Goal: Transaction & Acquisition: Purchase product/service

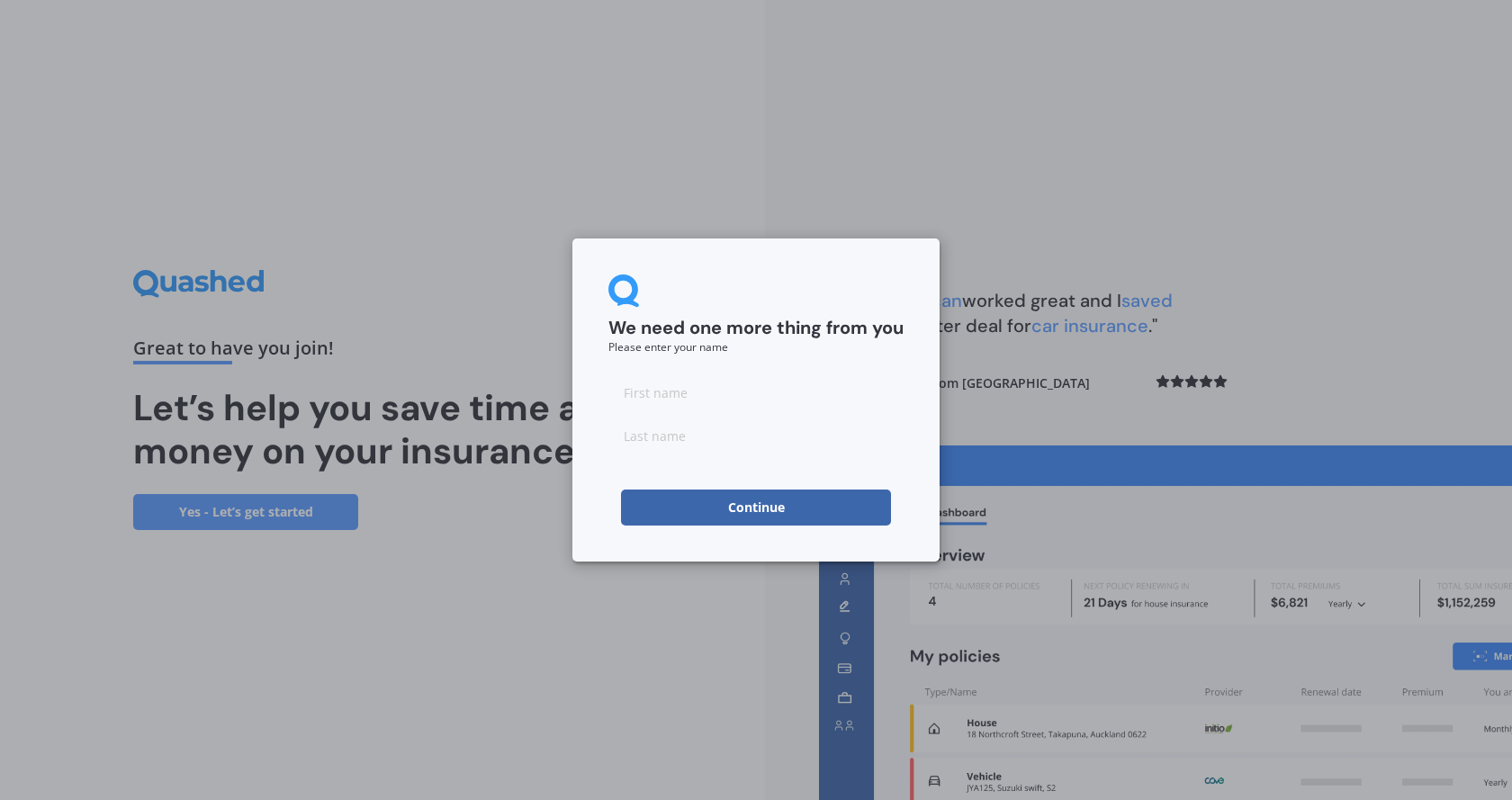
click at [733, 419] on input at bounding box center [756, 435] width 296 height 36
click at [732, 406] on input at bounding box center [756, 392] width 296 height 36
click at [631, 391] on input "[PERSON_NAME]" at bounding box center [756, 392] width 296 height 36
type input "[PERSON_NAME]"
click at [720, 439] on input at bounding box center [756, 435] width 296 height 36
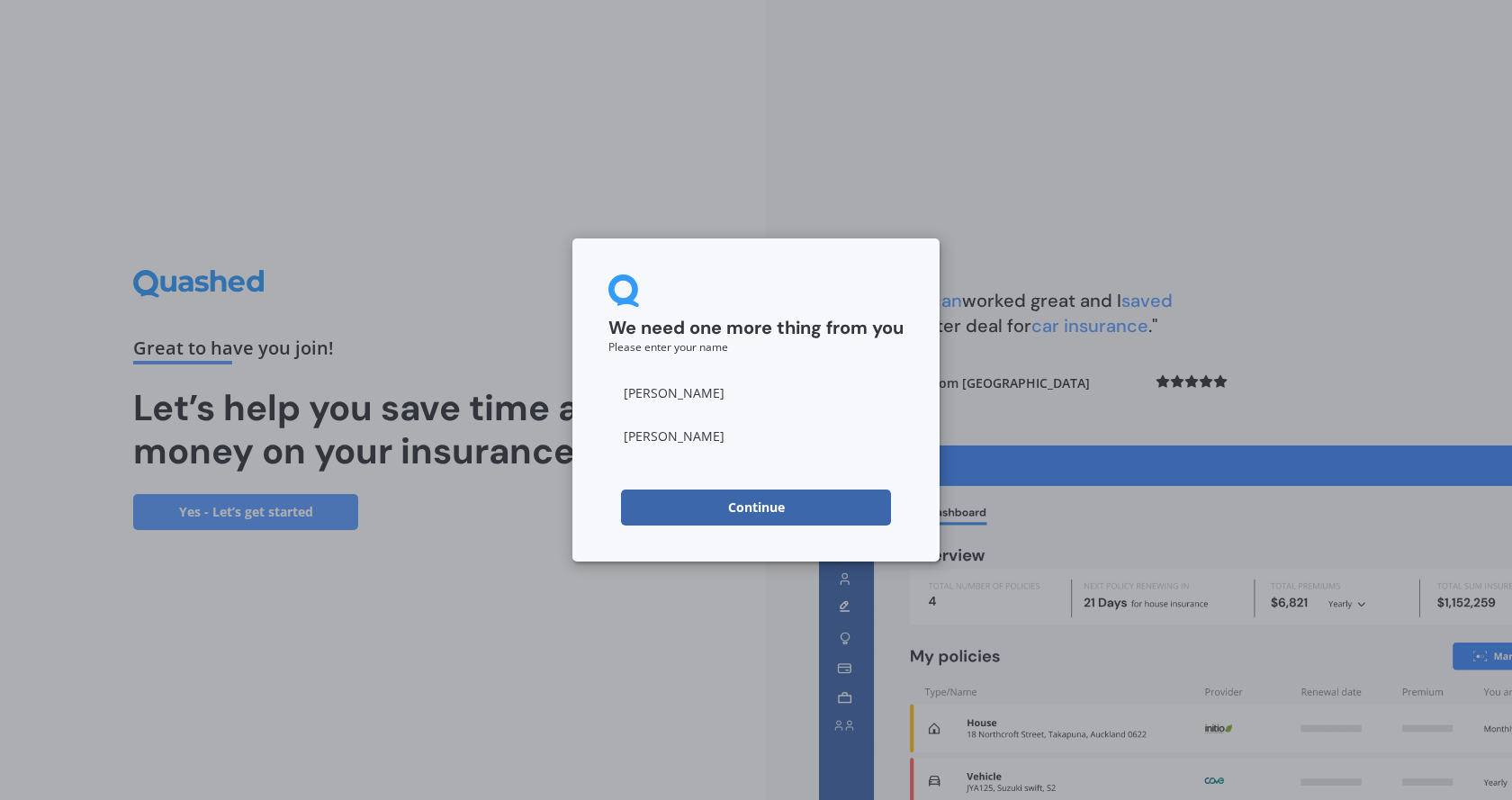
type input "[PERSON_NAME]"
click at [726, 512] on button "Continue" at bounding box center [756, 508] width 270 height 36
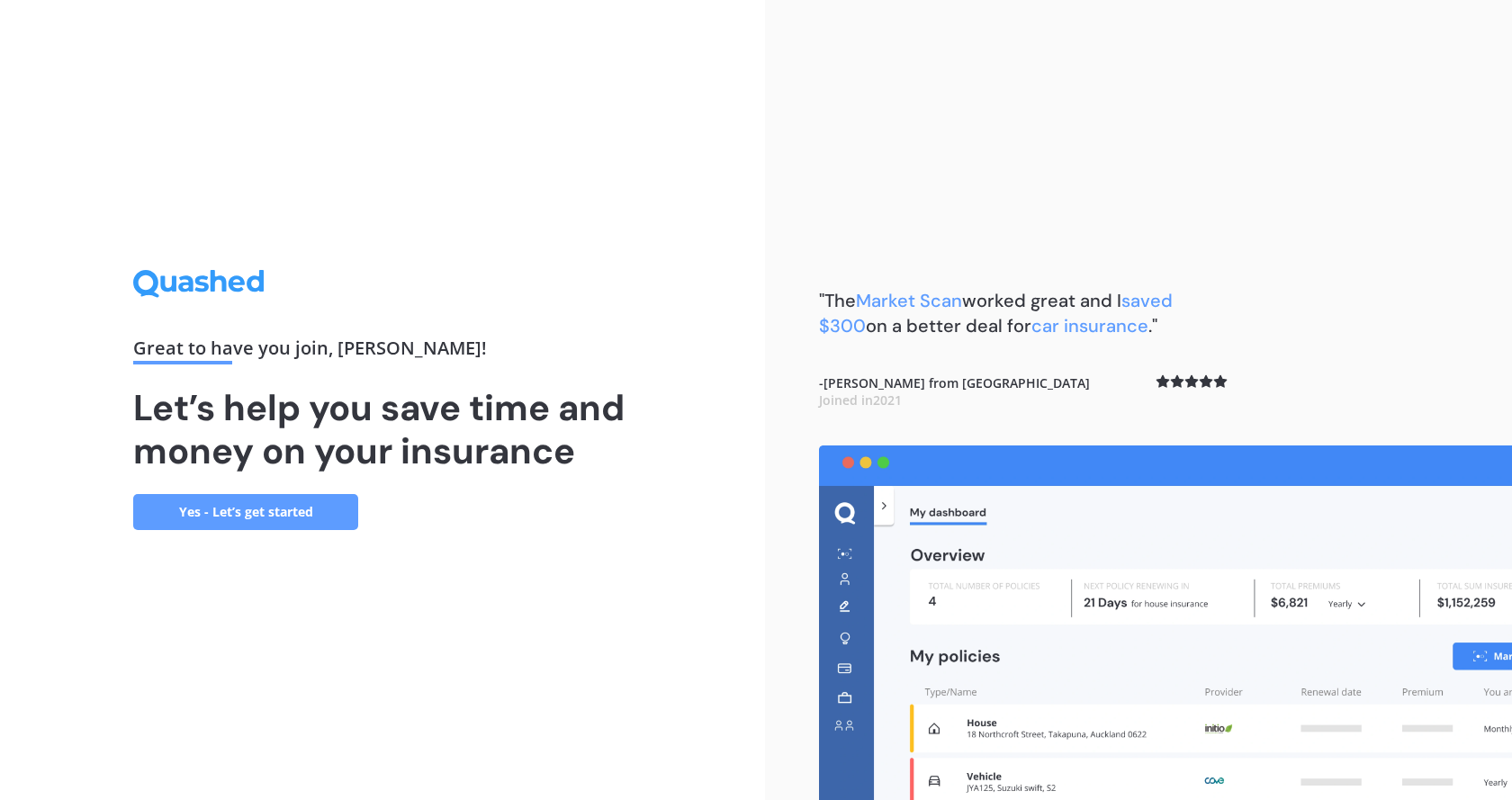
click at [203, 522] on link "Yes - Let’s get started" at bounding box center [245, 512] width 225 height 36
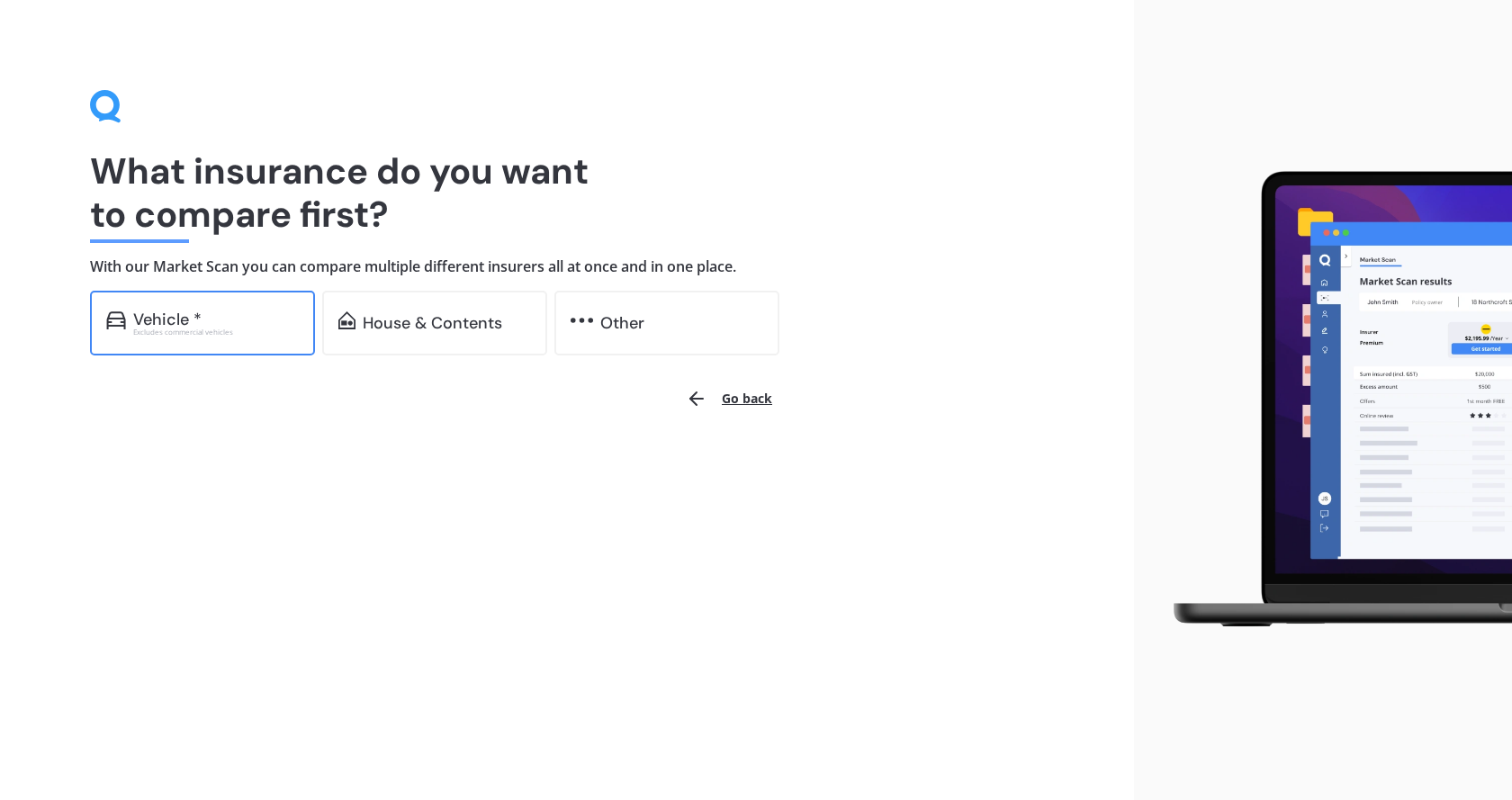
click at [215, 318] on div "Vehicle *" at bounding box center [215, 320] width 166 height 18
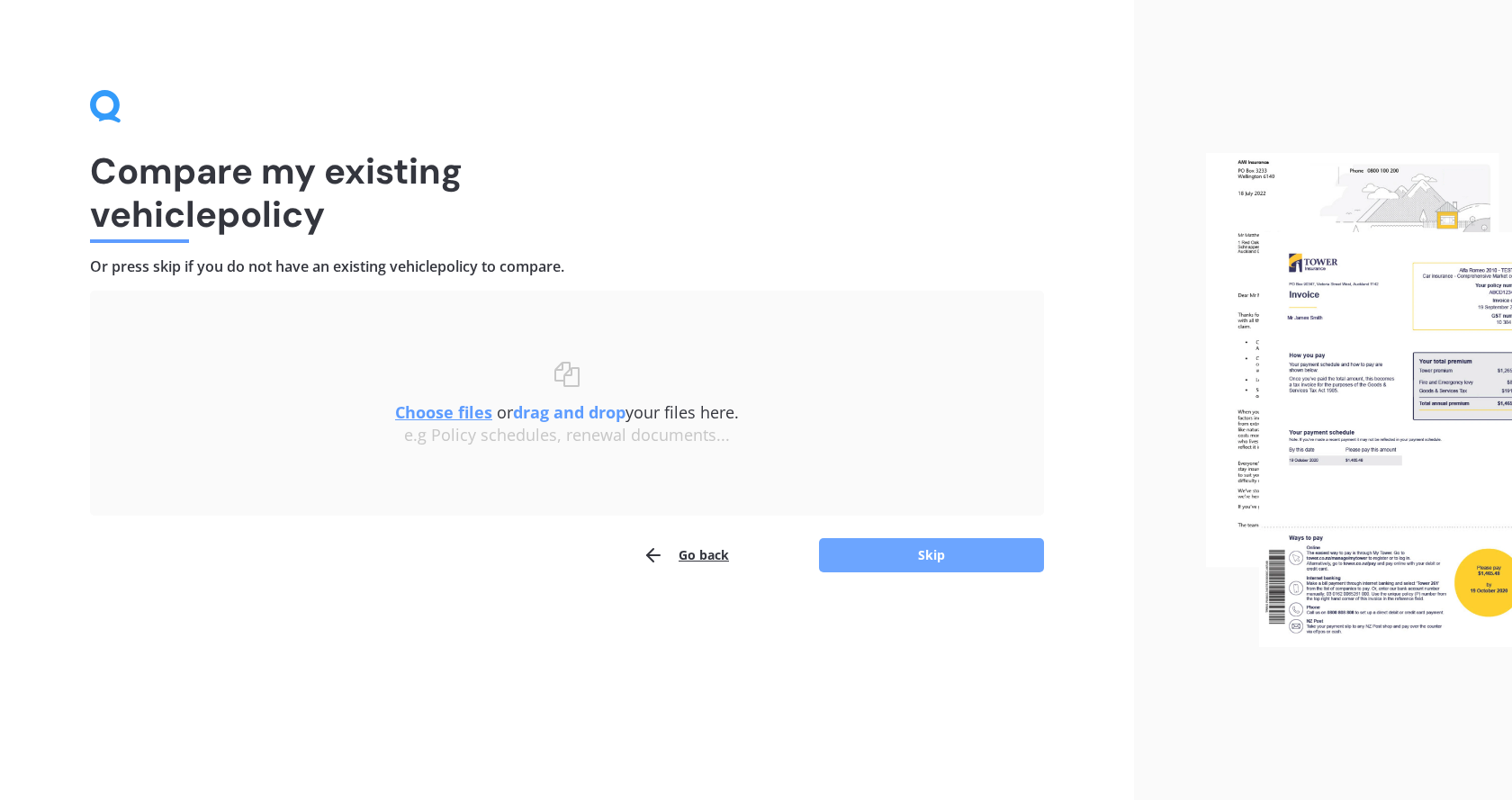
click at [917, 551] on button "Skip" at bounding box center [931, 556] width 225 height 34
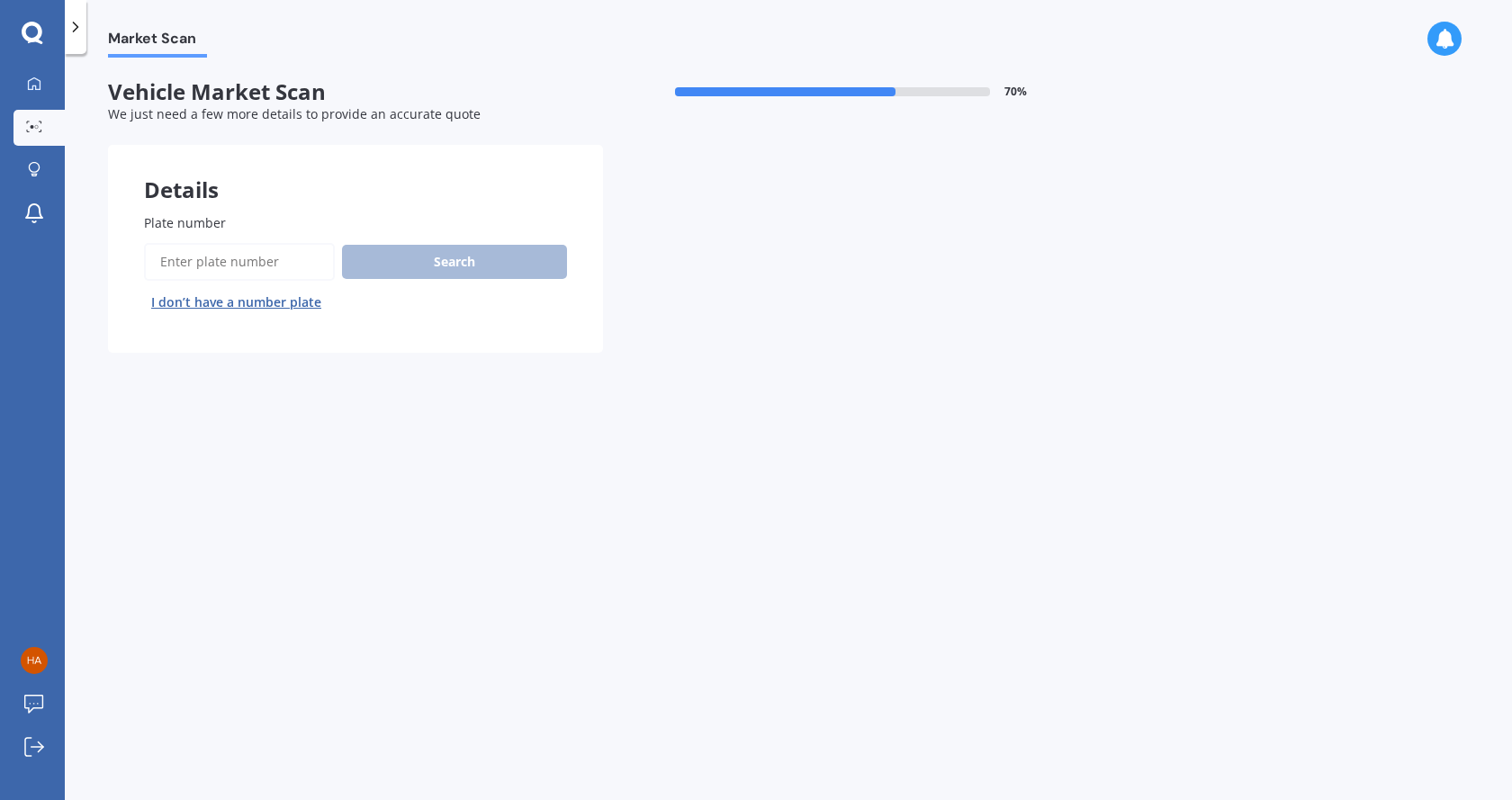
click at [174, 249] on input "Plate number" at bounding box center [239, 262] width 190 height 38
type input "nky172"
click at [493, 278] on button "Search" at bounding box center [454, 262] width 225 height 34
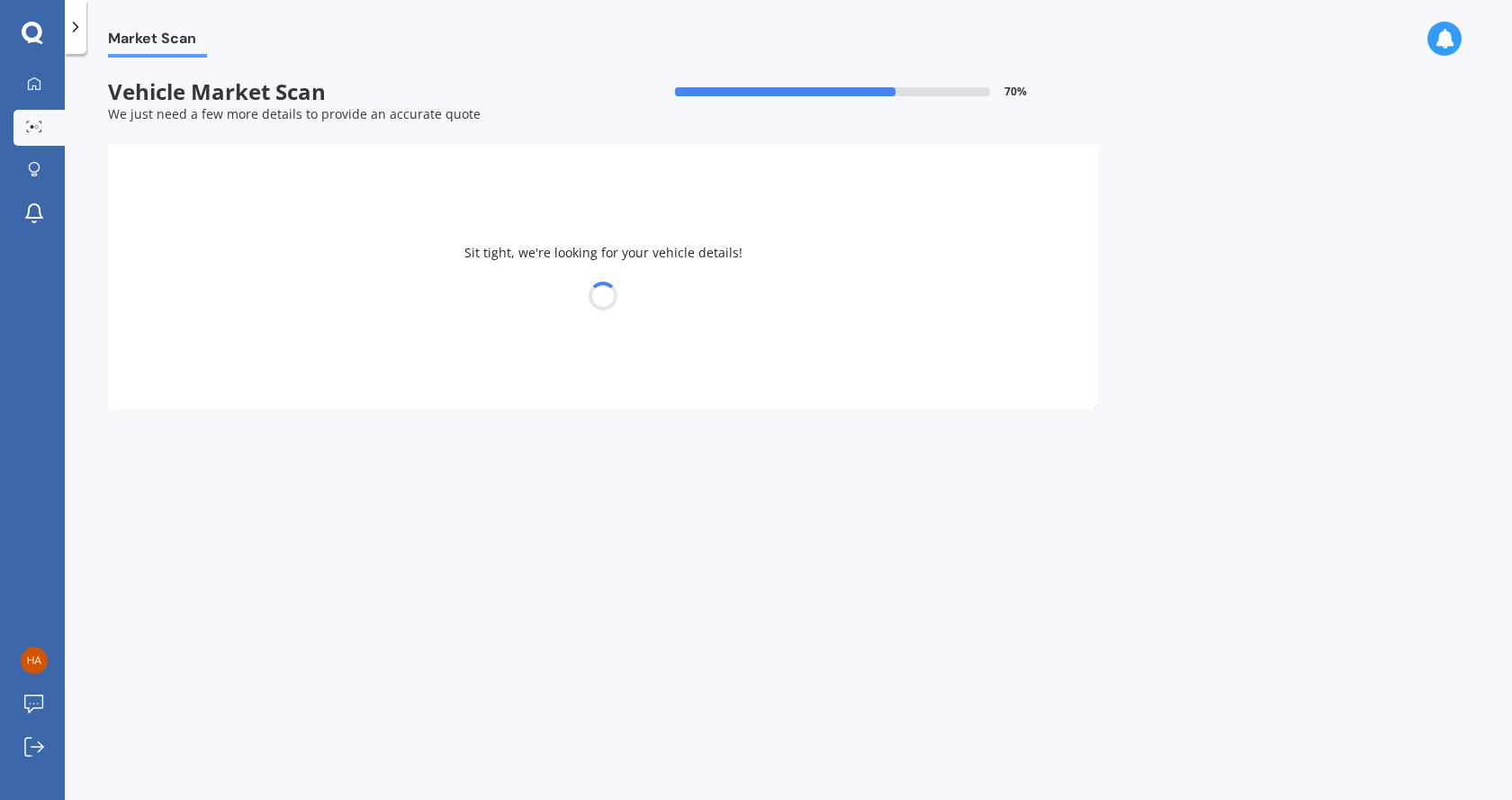
select select "SUZUKI"
select select "VITARA"
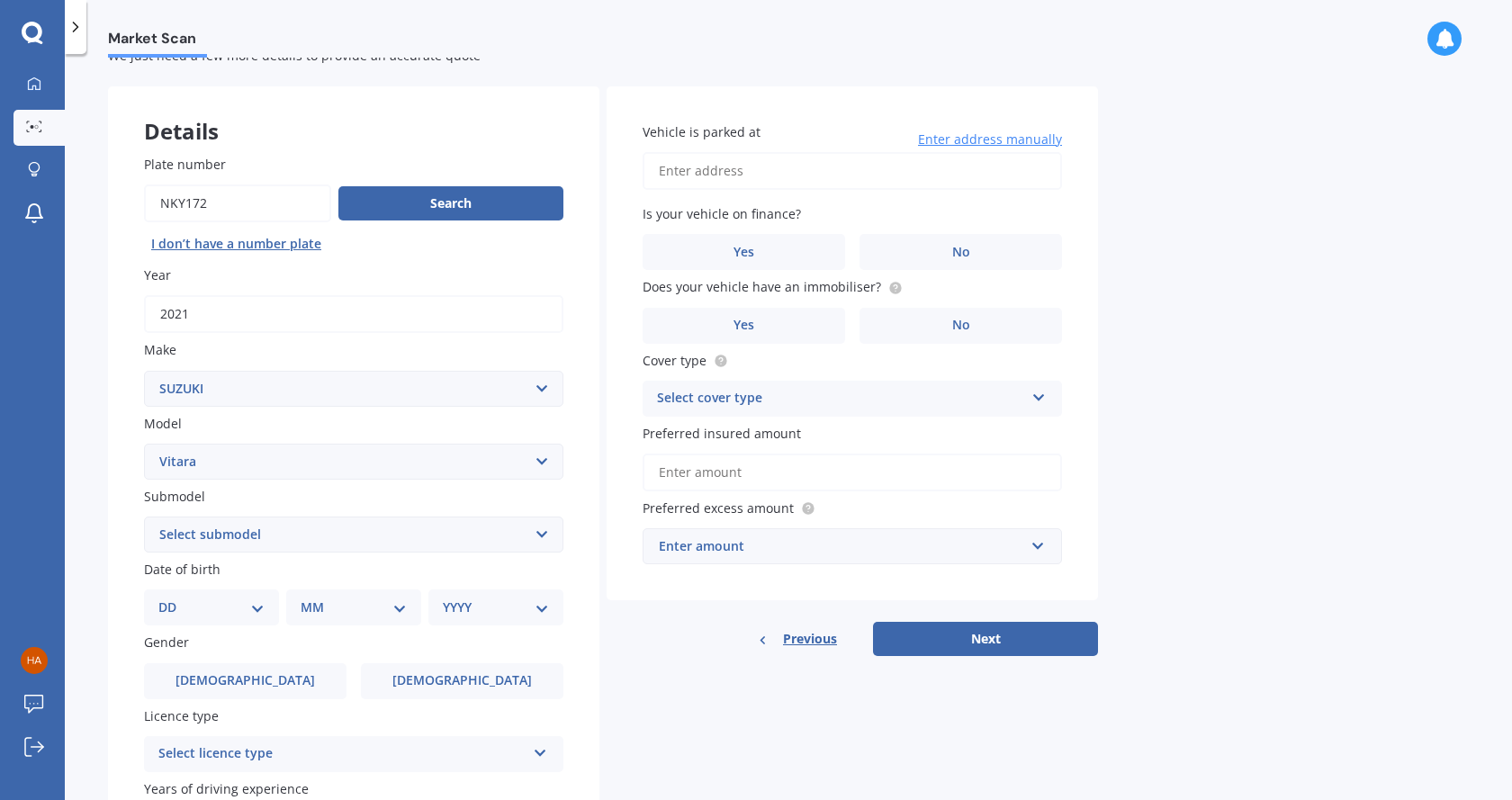
scroll to position [90, 0]
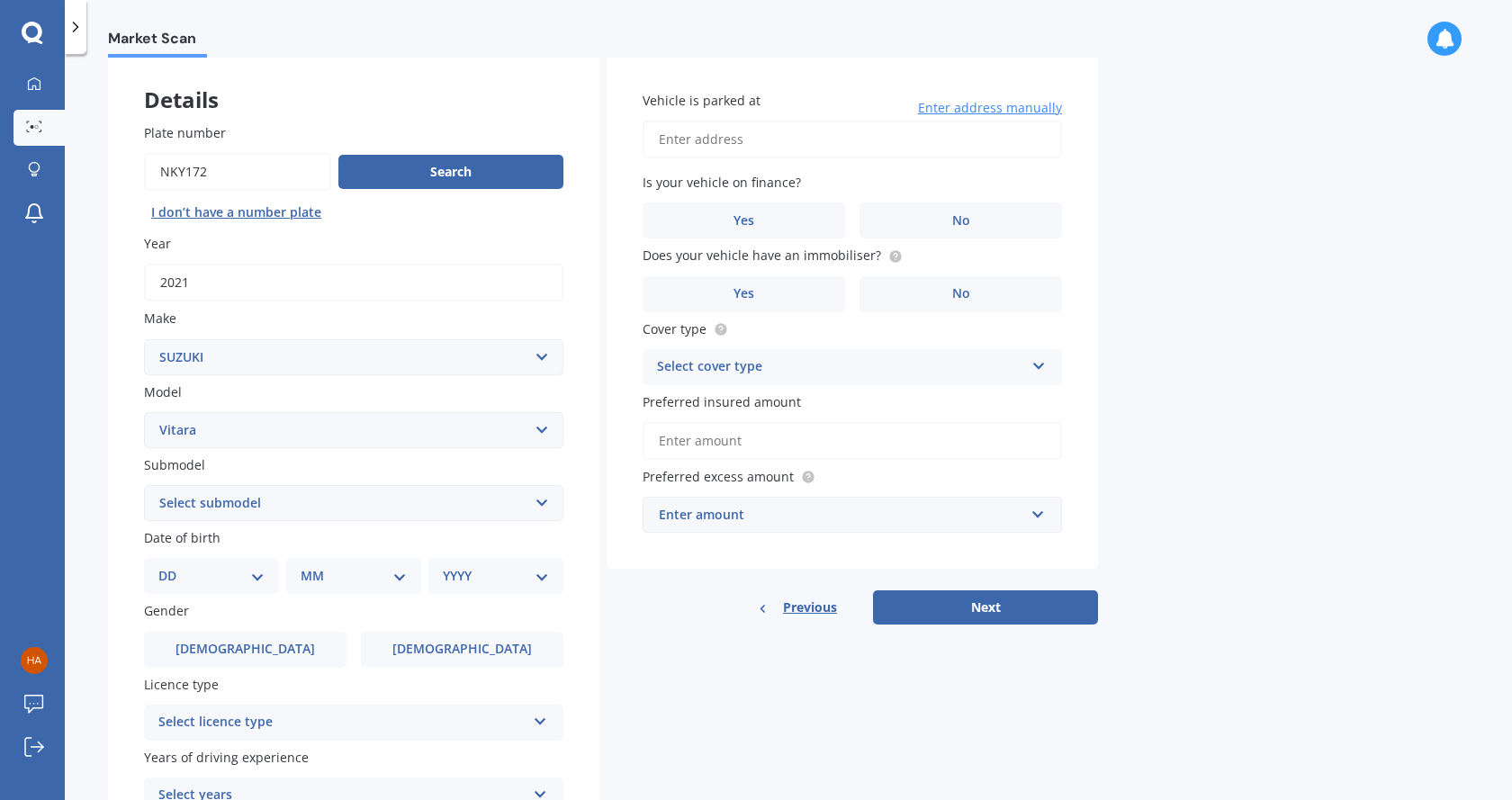
click at [542, 502] on select "Select submodel (All Other) 4 cyl Diesel JLX Turbo V6" at bounding box center [354, 503] width 419 height 36
select select "TURBO"
click at [145, 485] on select "Select submodel (All Other) 4 cyl Diesel JLX Turbo V6" at bounding box center [354, 503] width 419 height 36
click at [303, 505] on select "Select submodel (All Other) 4 cyl Diesel JLX Turbo V6" at bounding box center [354, 503] width 419 height 36
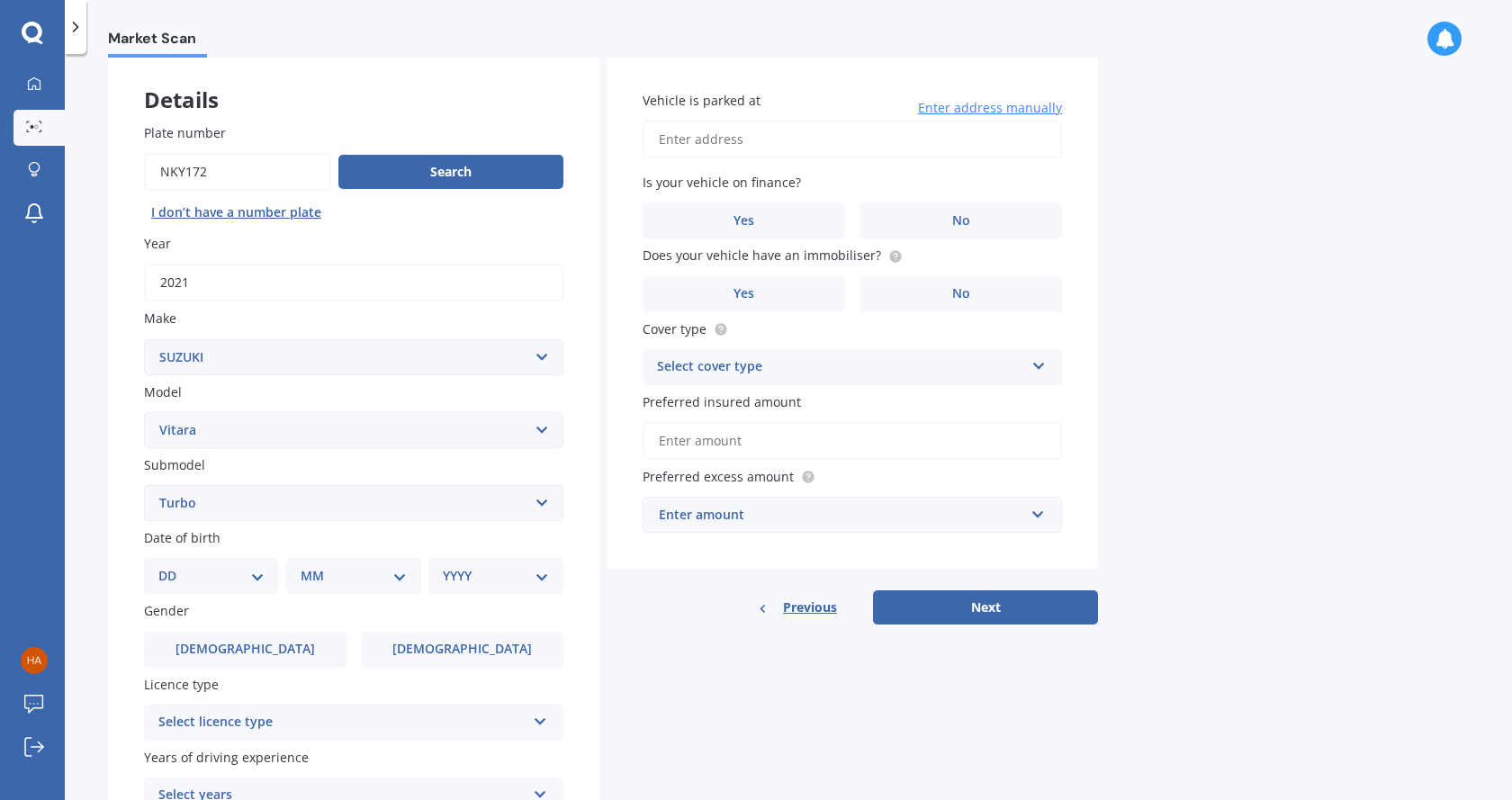
click at [253, 587] on div "DD 01 02 03 04 05 06 07 08 09 10 11 12 13 14 15 16 17 18 19 20 21 22 23 24 25 2…" at bounding box center [211, 576] width 135 height 36
click at [400, 578] on select "MM 01 02 03 04 05 06 07 08 09 10 11 12" at bounding box center [353, 576] width 106 height 20
click at [253, 582] on select "DD 01 02 03 04 05 06 07 08 09 10 11 12 13 14 15 16 17 18 19 20 21 22 23 24 25 2…" at bounding box center [211, 576] width 106 height 20
select select "25"
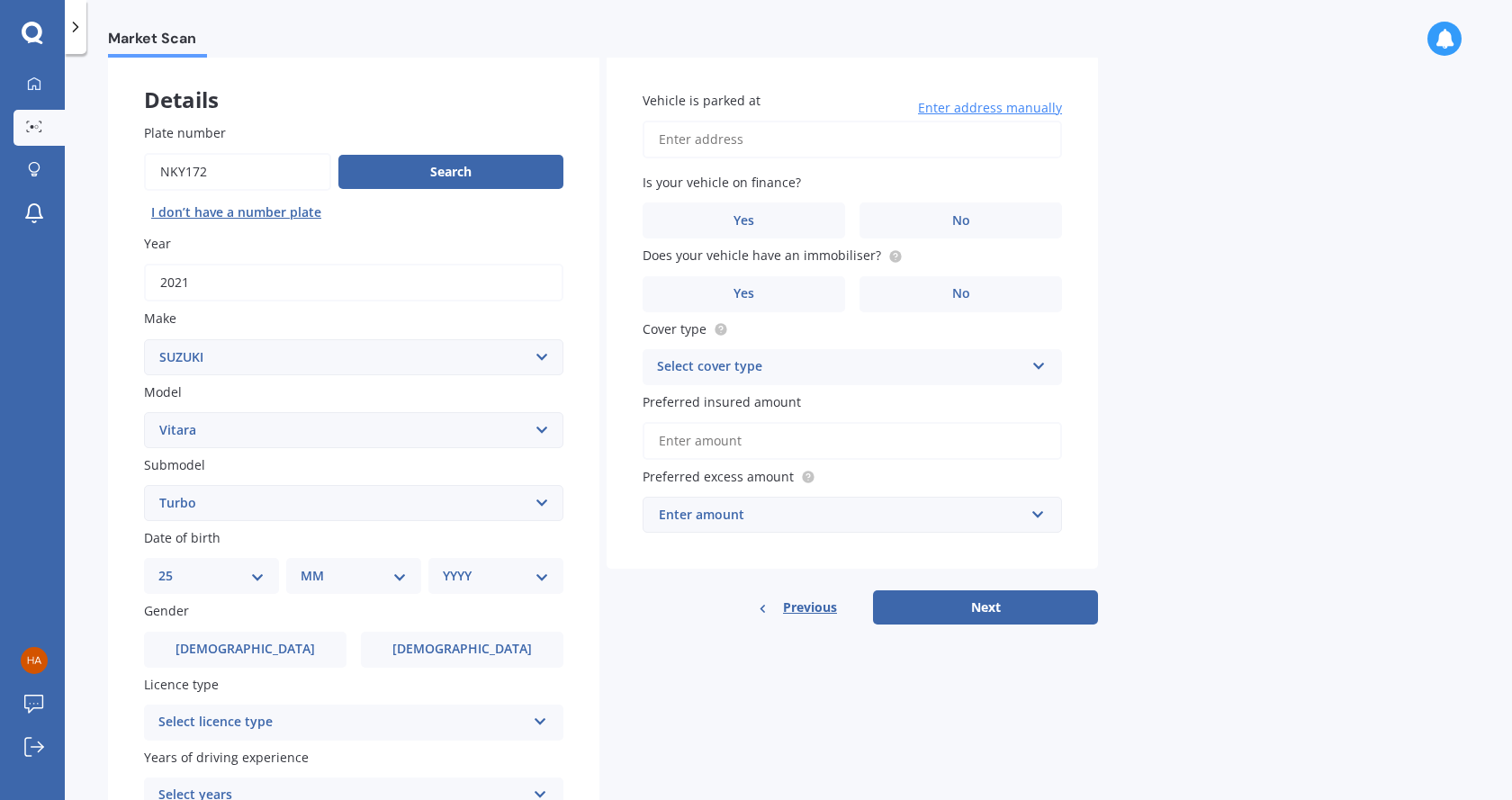
click at [173, 567] on select "DD 01 02 03 04 05 06 07 08 09 10 11 12 13 14 15 16 17 18 19 20 21 22 23 24 25 2…" at bounding box center [211, 576] width 106 height 20
click at [394, 567] on select "MM 01 02 03 04 05 06 07 08 09 10 11 12" at bounding box center [357, 576] width 99 height 20
select select "07"
click at [308, 567] on select "MM 01 02 03 04 05 06 07 08 09 10 11 12" at bounding box center [357, 576] width 99 height 20
click at [524, 582] on select "YYYY 2025 2024 2023 2022 2021 2020 2019 2018 2017 2016 2015 2014 2013 2012 2011…" at bounding box center [492, 576] width 99 height 20
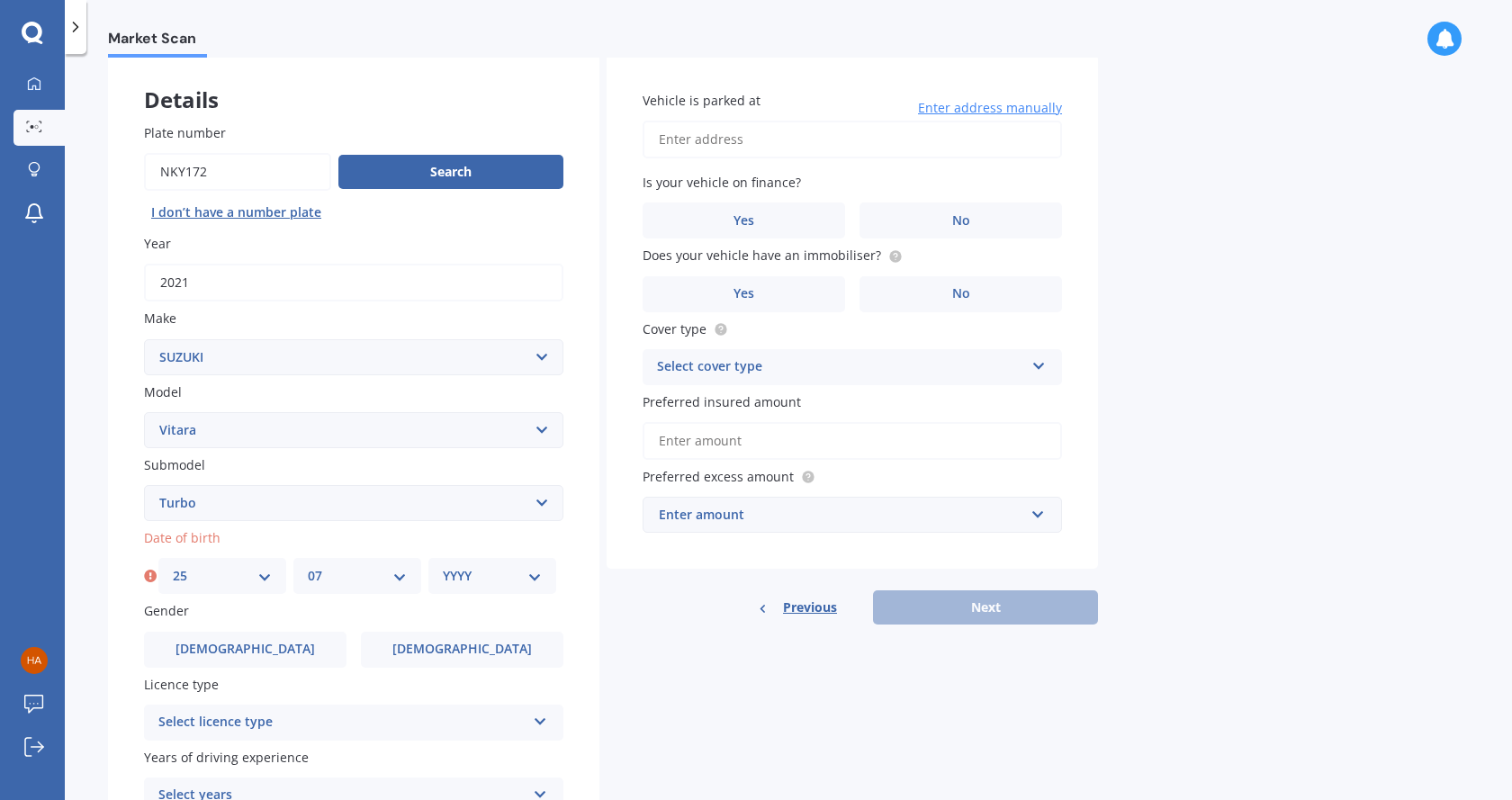
select select "1996"
click at [443, 567] on select "YYYY 2025 2024 2023 2022 2021 2020 2019 2018 2017 2016 2015 2014 2013 2012 2011…" at bounding box center [492, 576] width 99 height 20
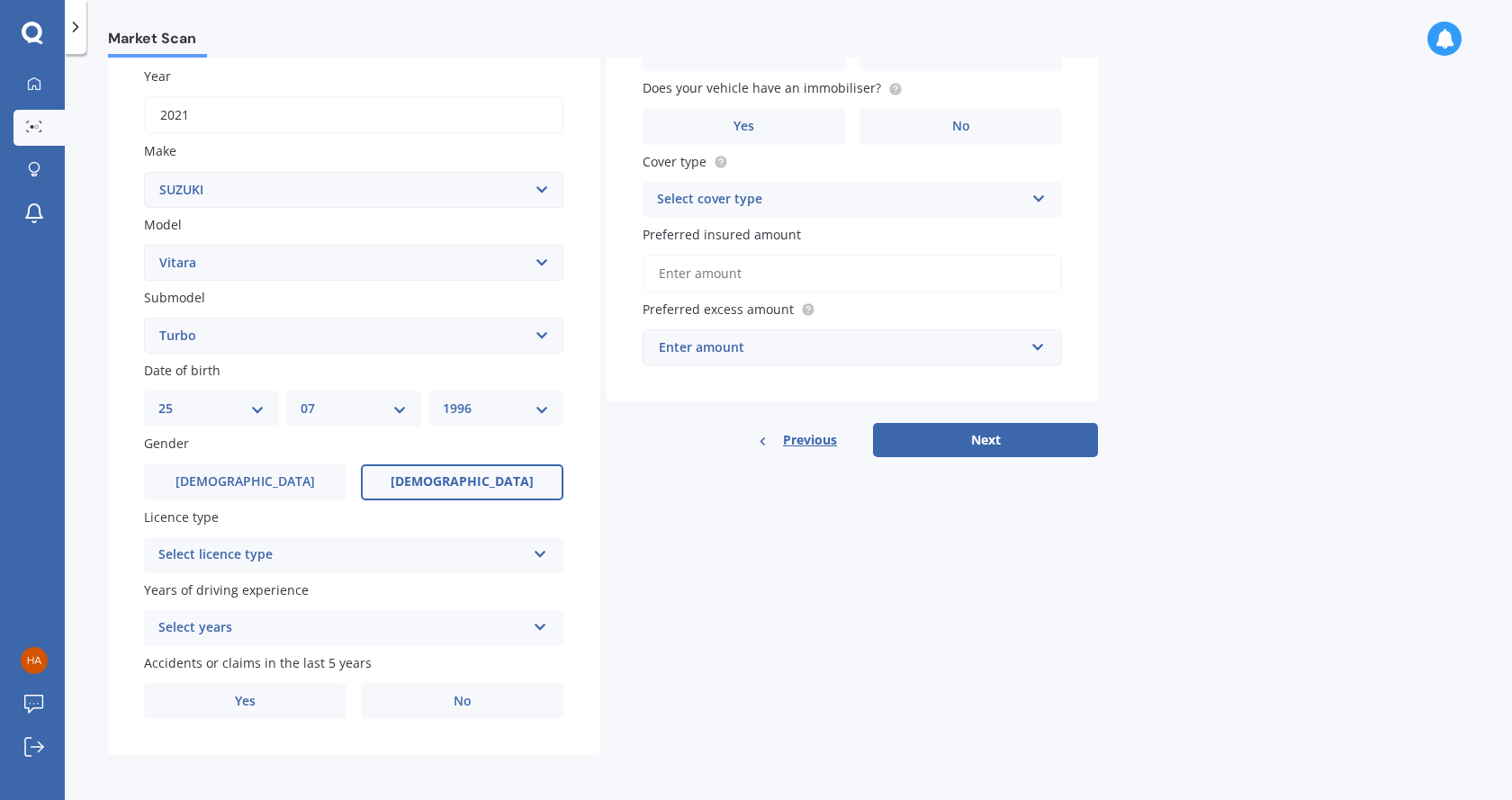
scroll to position [259, 0]
click at [395, 484] on label "[DEMOGRAPHIC_DATA]" at bounding box center [462, 481] width 203 height 36
click at [0, 0] on input "[DEMOGRAPHIC_DATA]" at bounding box center [0, 0] width 0 height 0
click at [387, 552] on div "Select licence type" at bounding box center [343, 553] width 367 height 22
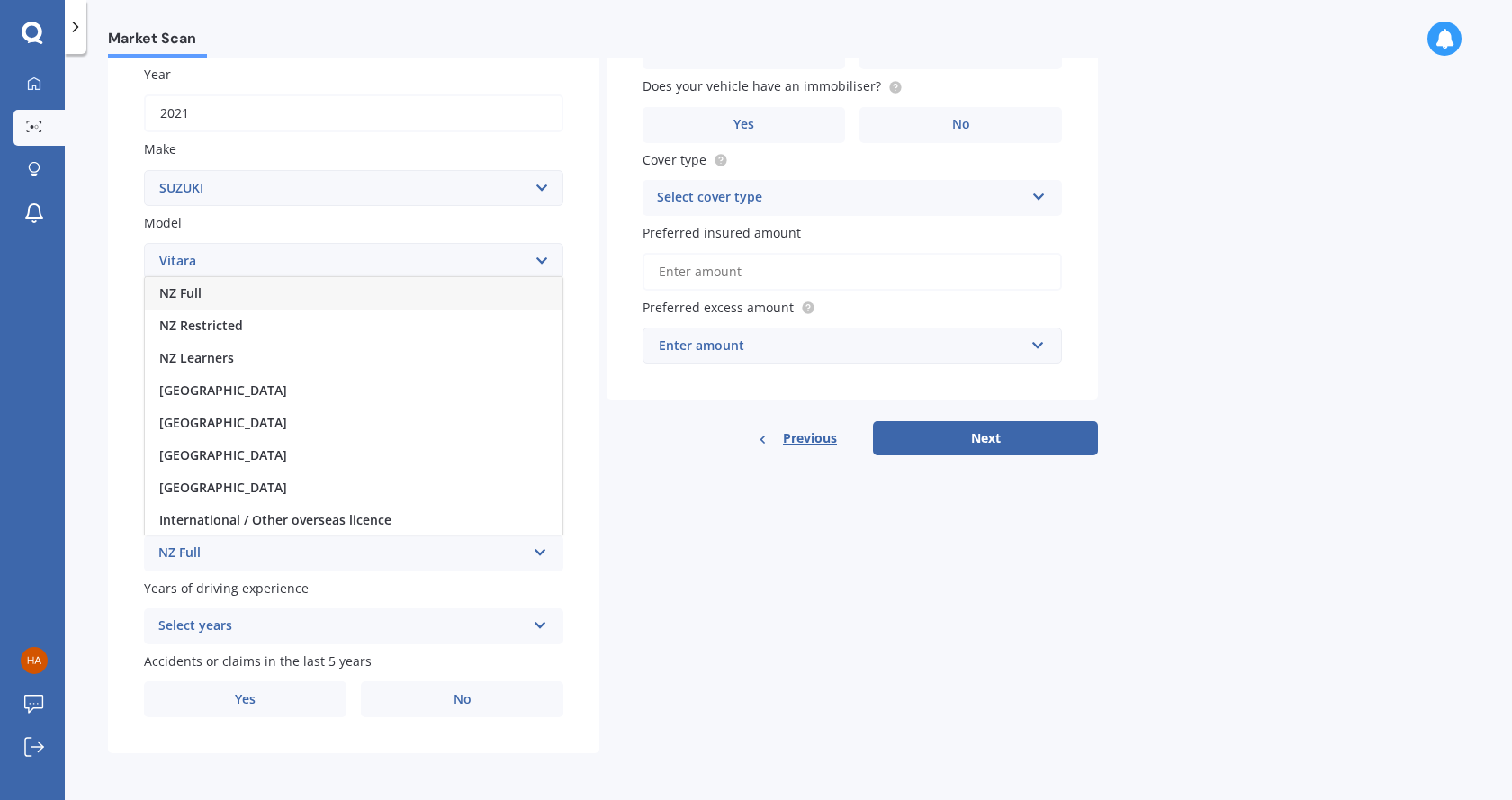
click at [297, 289] on div "NZ Full" at bounding box center [353, 294] width 417 height 33
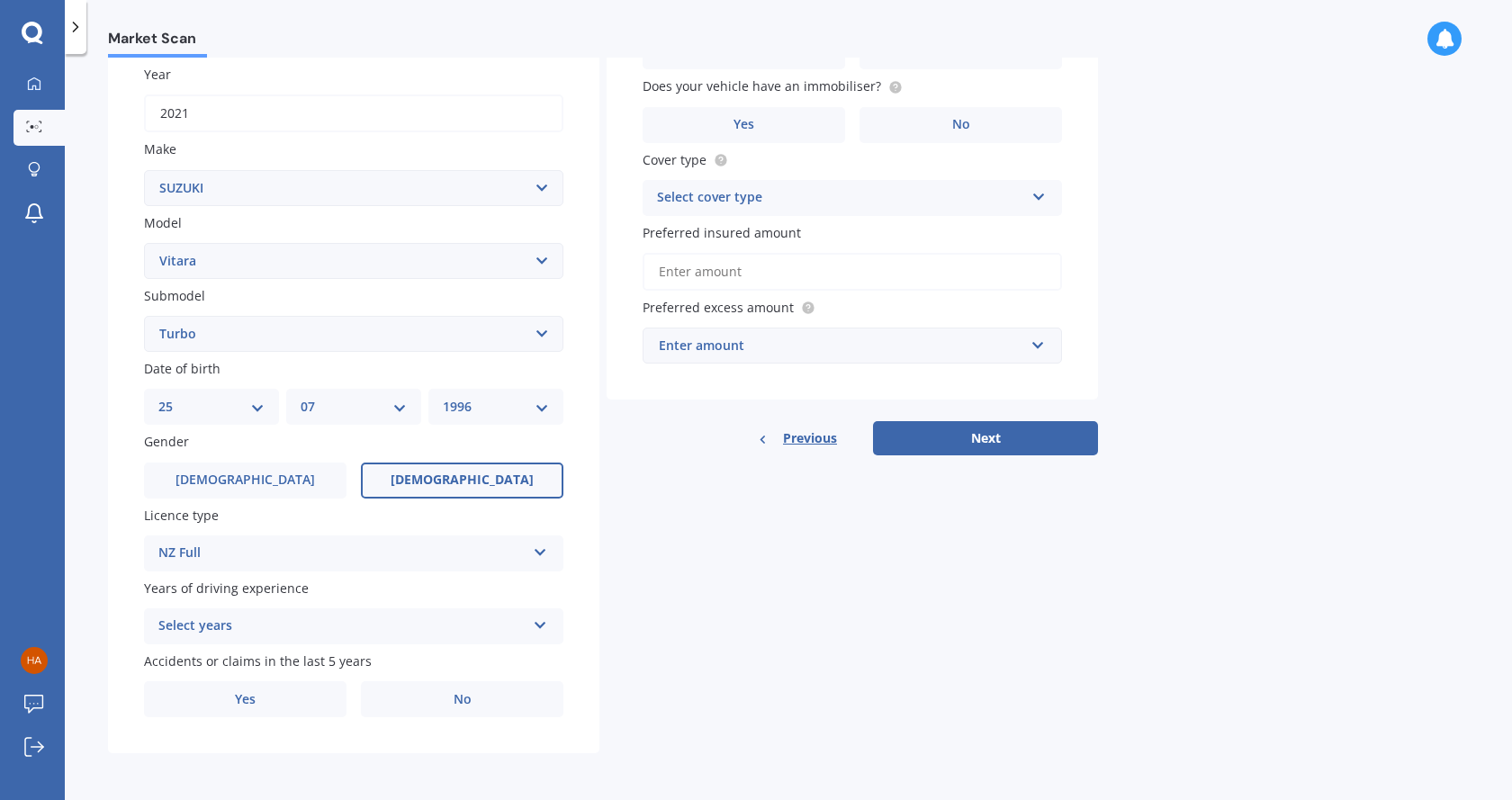
click at [398, 623] on div "Select years" at bounding box center [343, 626] width 367 height 22
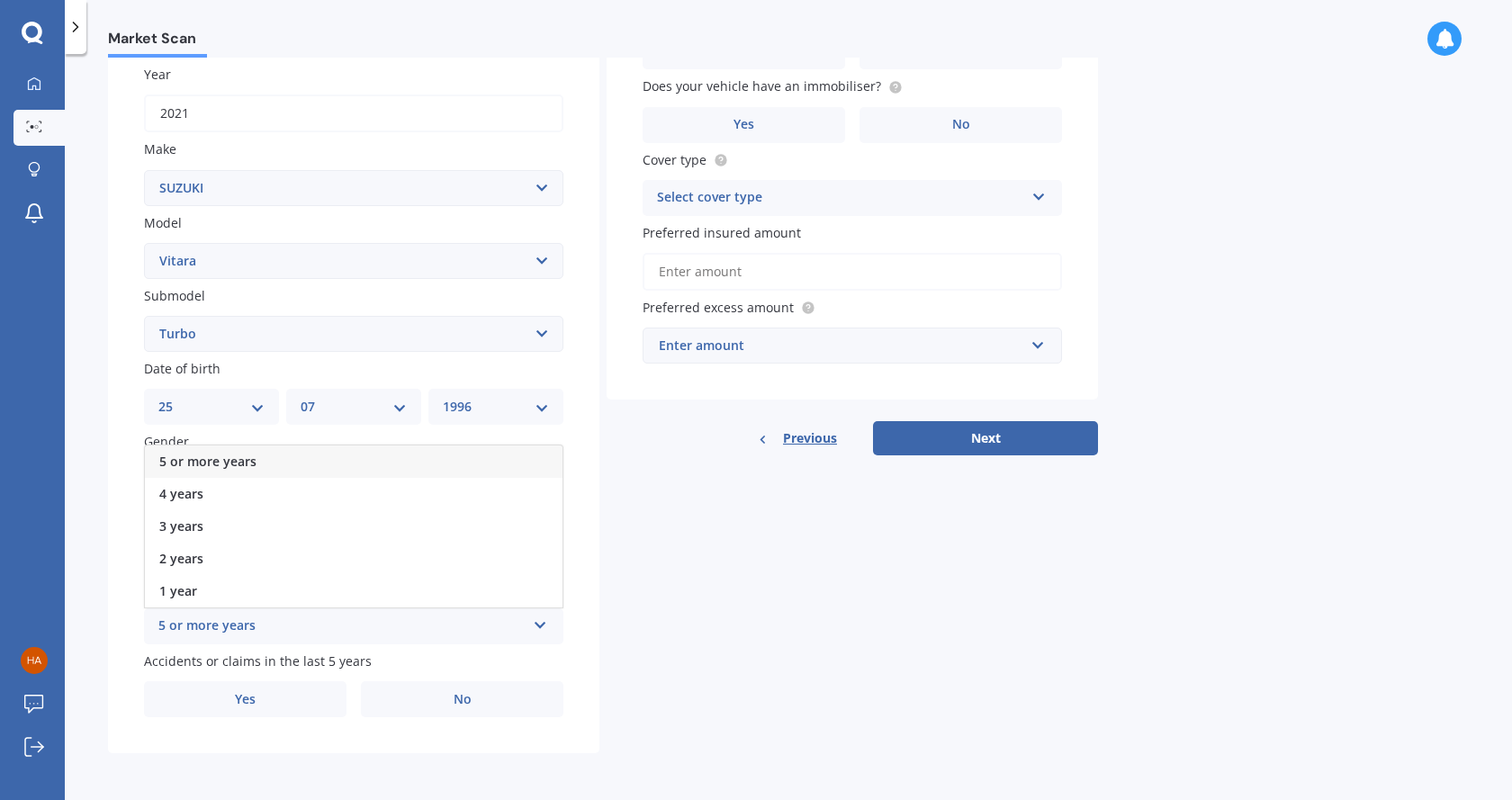
click at [375, 461] on div "5 or more years" at bounding box center [353, 462] width 417 height 33
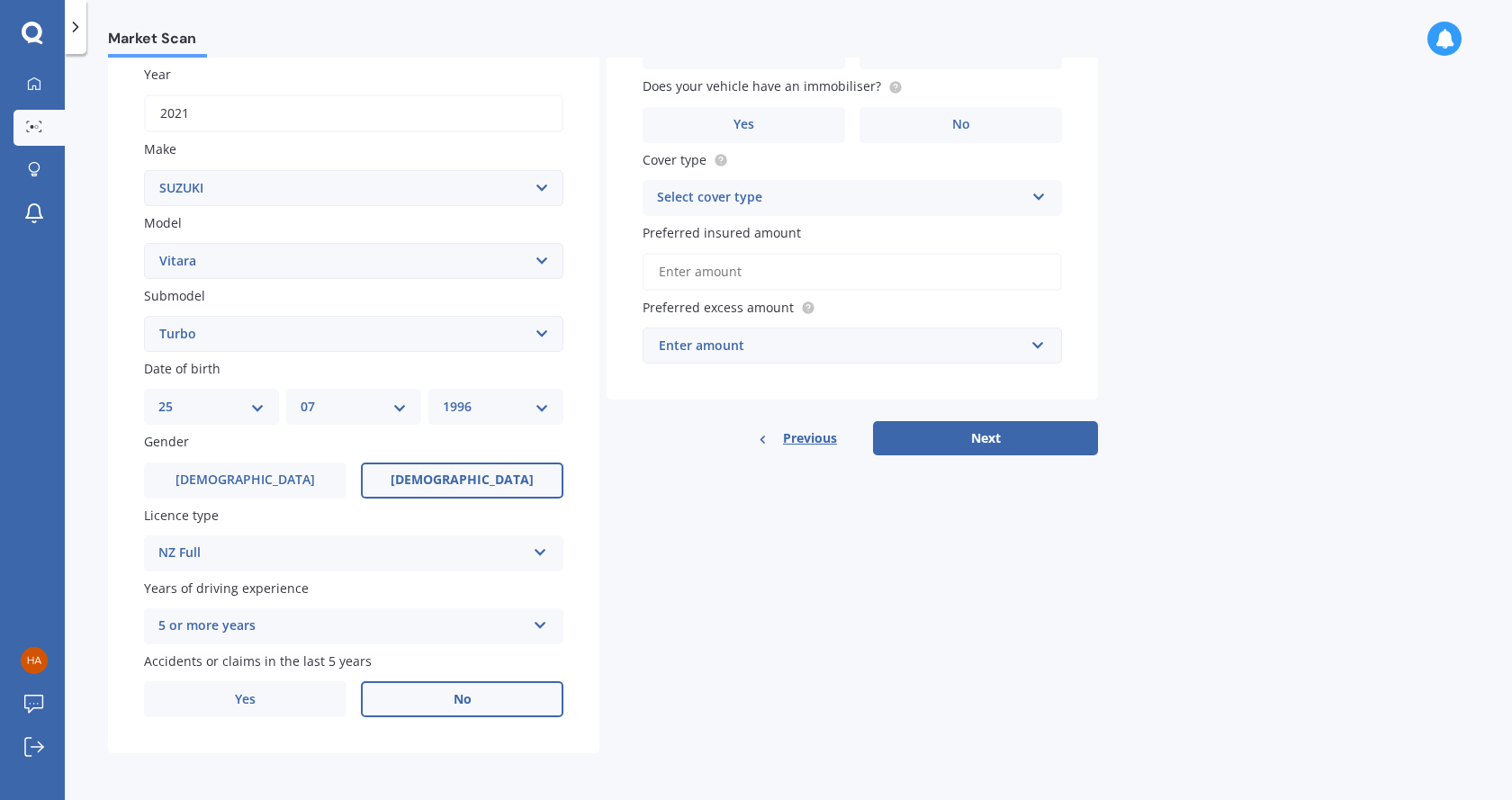
click at [461, 692] on span "No" at bounding box center [462, 700] width 18 height 15
click at [0, 0] on input "No" at bounding box center [0, 0] width 0 height 0
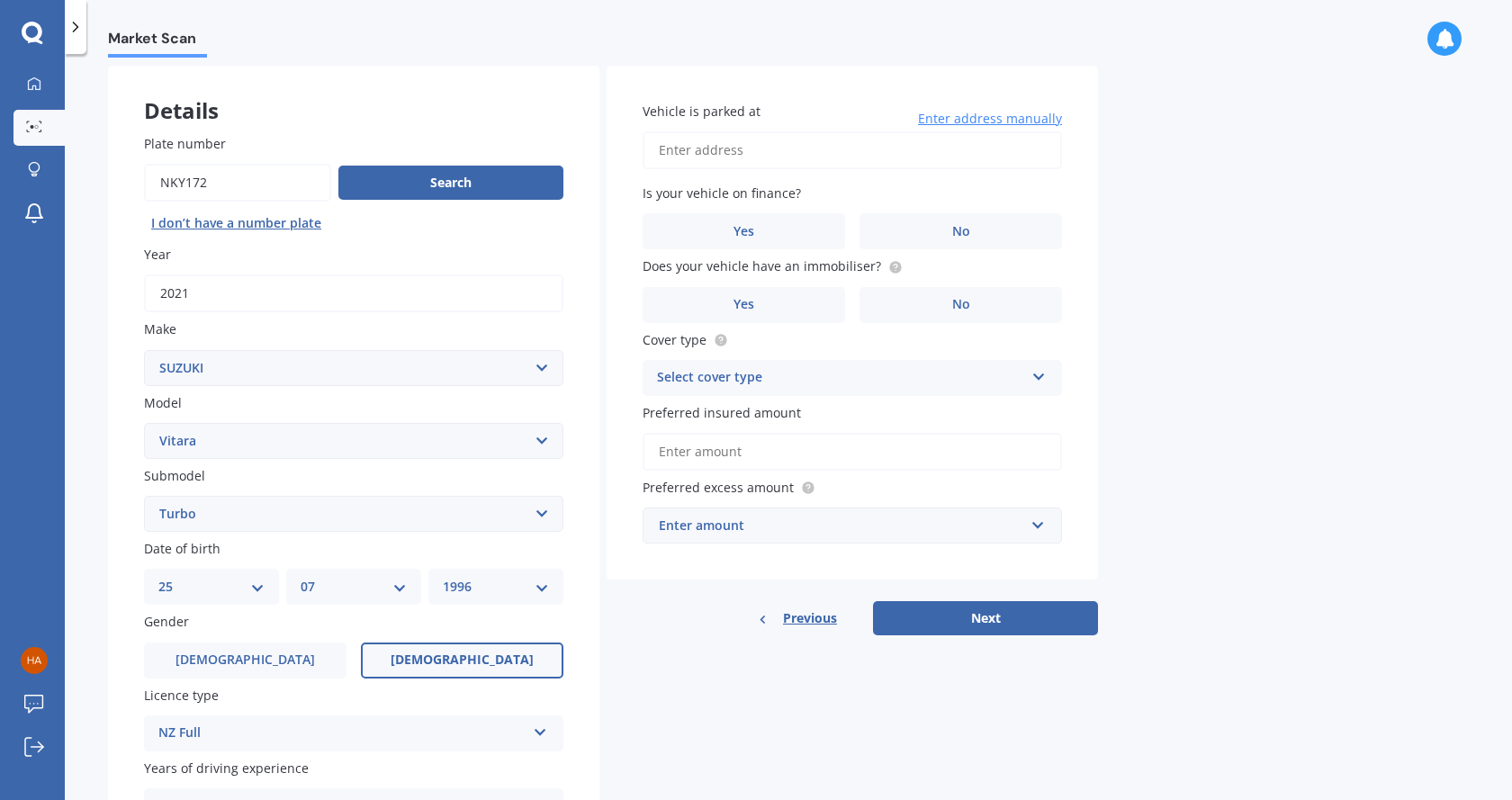
scroll to position [0, 0]
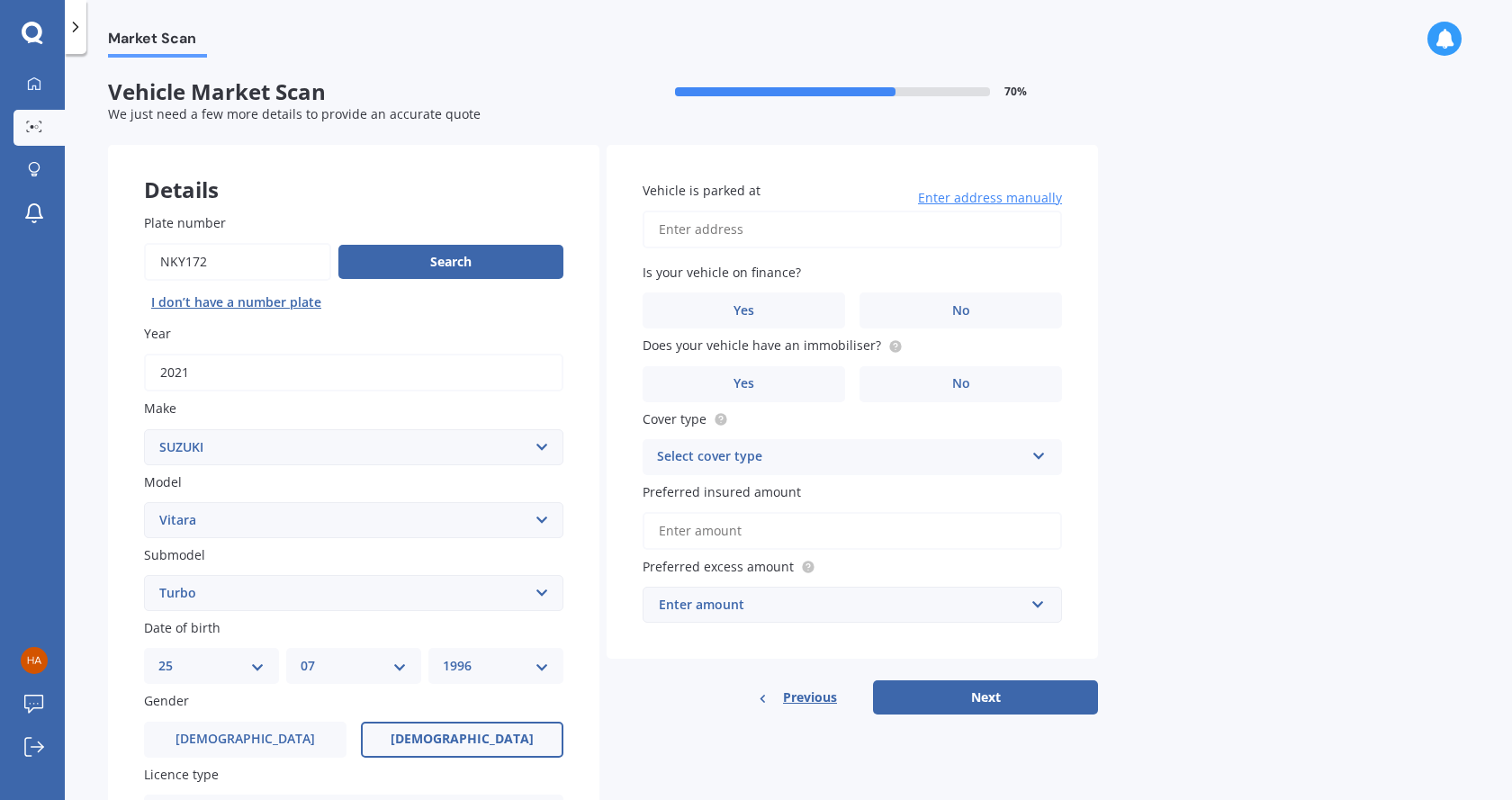
click at [765, 221] on input "Vehicle is parked at" at bounding box center [853, 230] width 419 height 38
click at [689, 211] on input "Vehicle is parked at" at bounding box center [853, 230] width 419 height 38
type input "[STREET_ADDRESS]"
click at [1028, 308] on label "No" at bounding box center [961, 311] width 203 height 36
click at [0, 0] on input "No" at bounding box center [0, 0] width 0 height 0
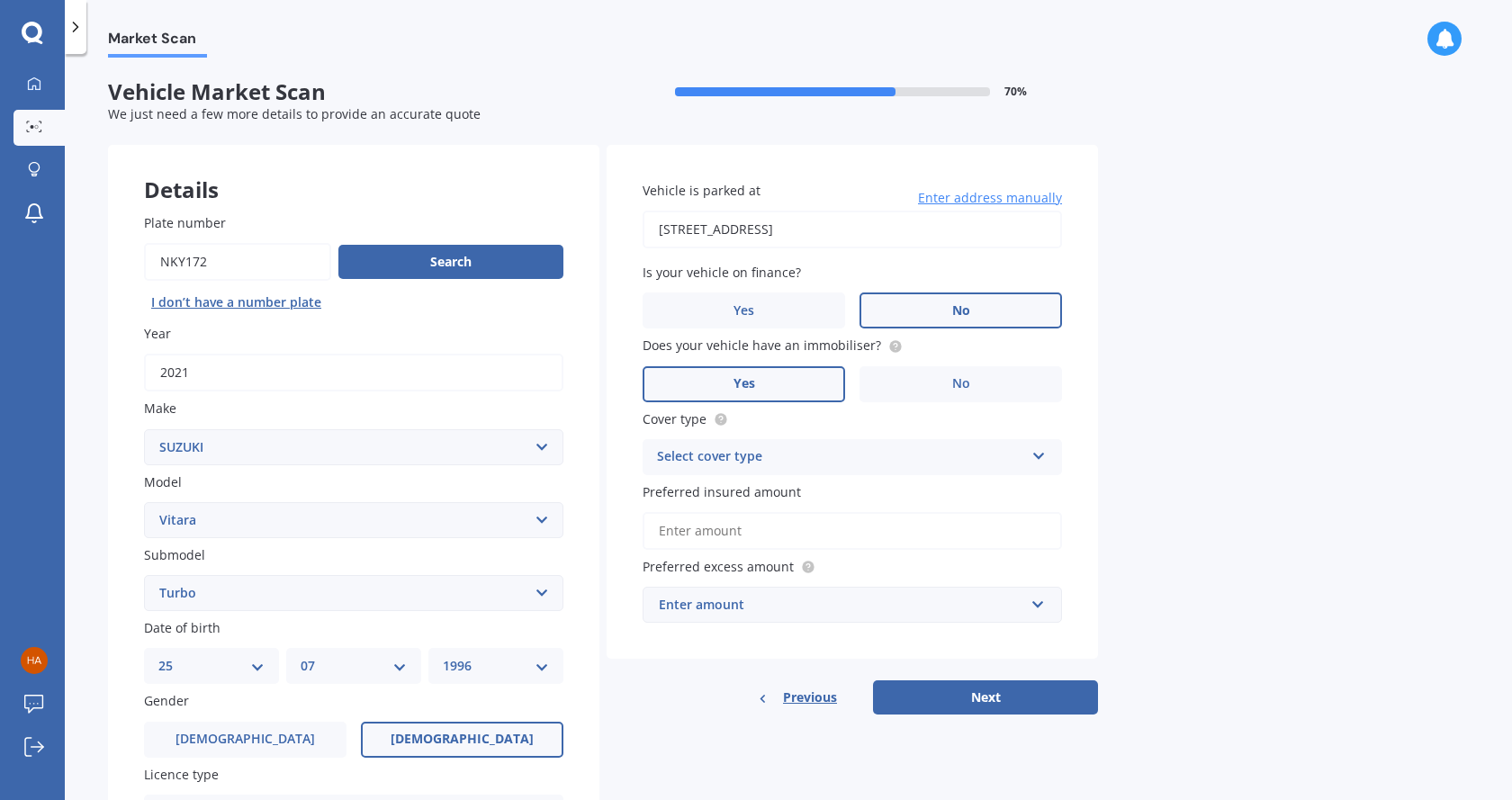
click at [810, 371] on label "Yes" at bounding box center [745, 385] width 203 height 36
click at [0, 0] on input "Yes" at bounding box center [0, 0] width 0 height 0
click at [856, 455] on div "Select cover type" at bounding box center [841, 457] width 367 height 22
click at [837, 500] on div "Comprehensive" at bounding box center [853, 493] width 417 height 33
click at [827, 521] on input "Preferred insured amount" at bounding box center [853, 531] width 419 height 38
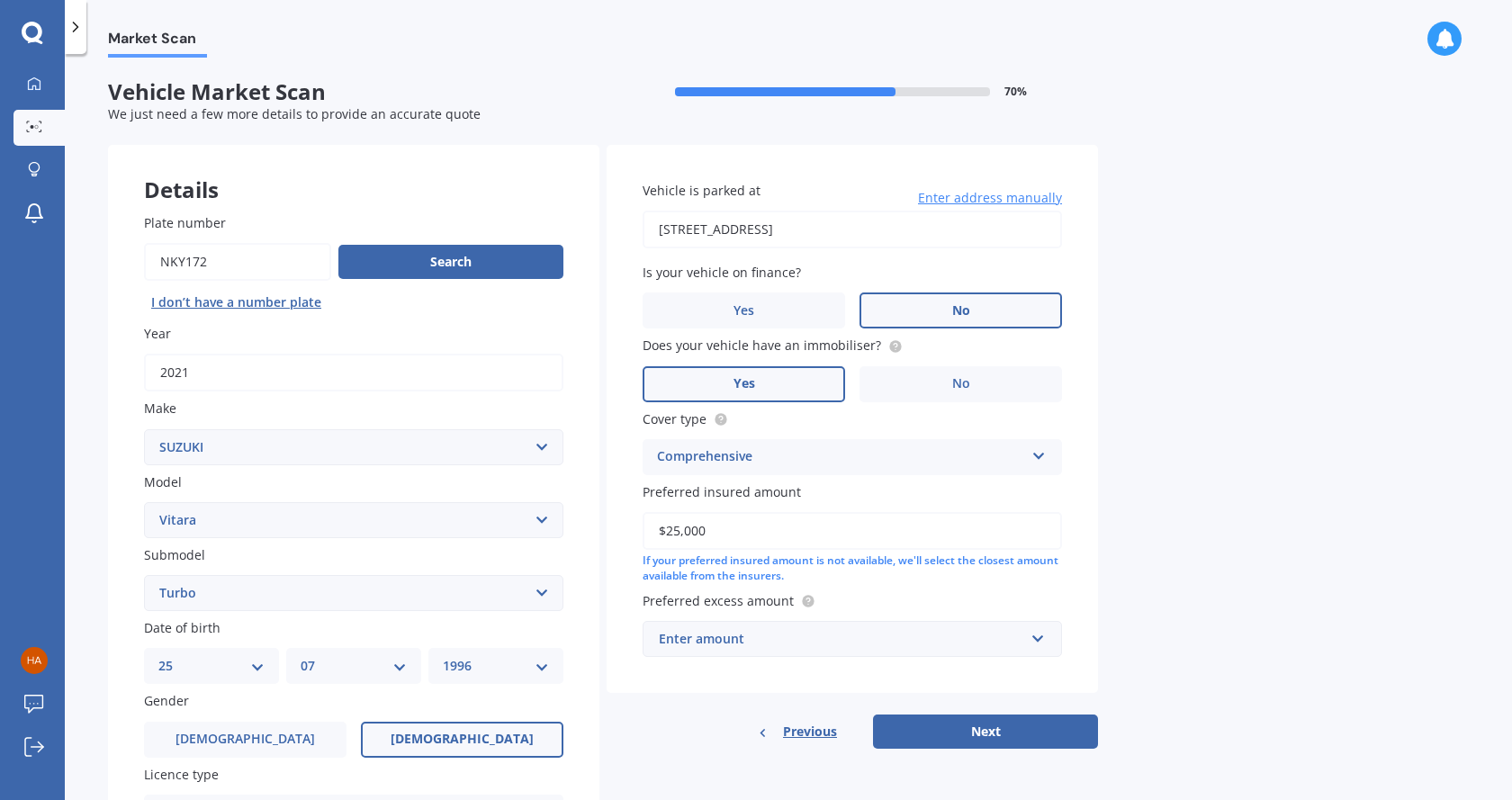
type input "$25,000"
drag, startPoint x: 841, startPoint y: 695, endPoint x: 836, endPoint y: 648, distance: 47.3
click at [840, 695] on div "Vehicle is parked at [STREET_ADDRESS] Enter address manually Is your vehicle on…" at bounding box center [853, 446] width 492 height 604
click at [838, 639] on div "Enter amount" at bounding box center [842, 639] width 366 height 20
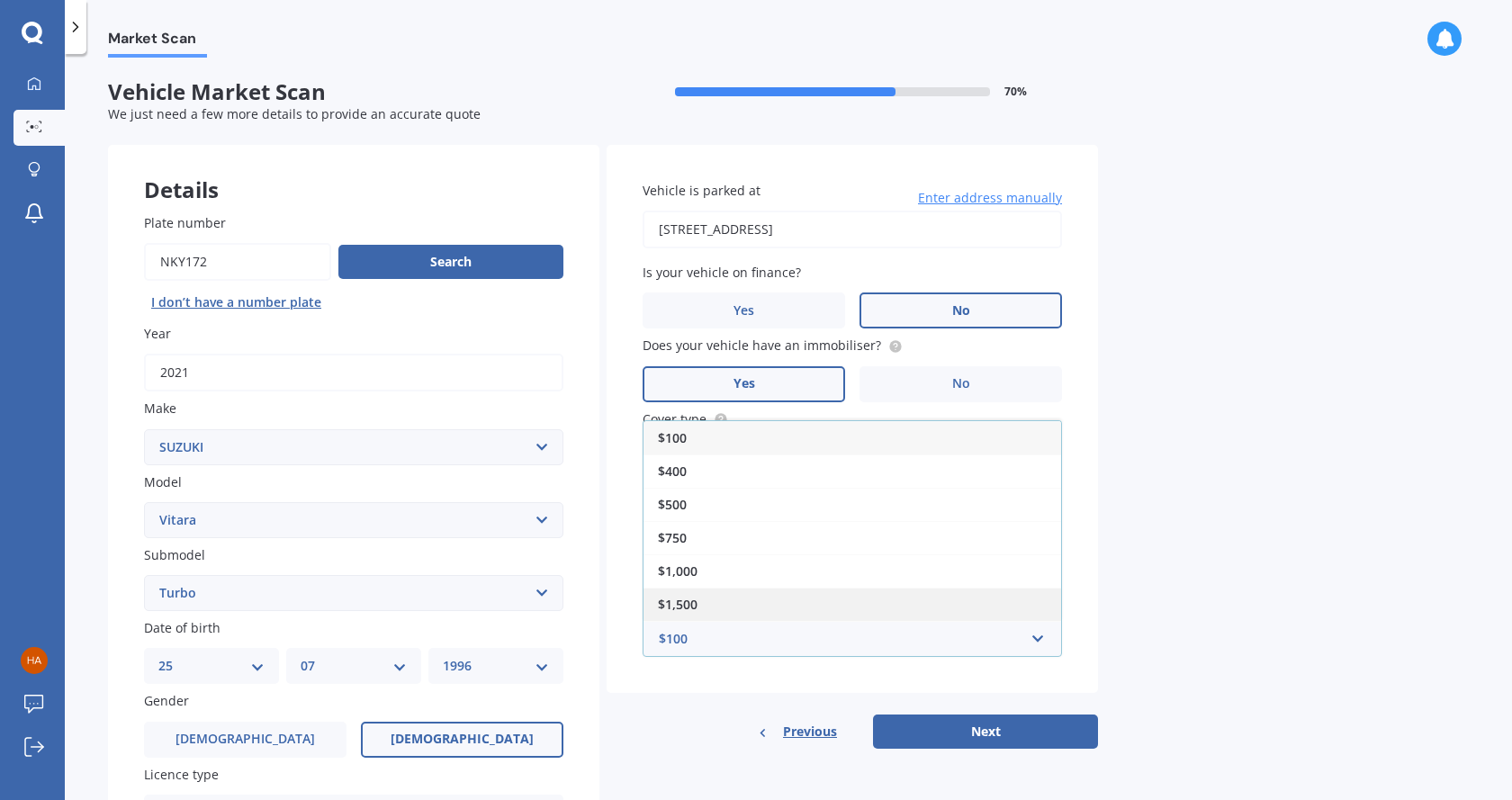
click at [840, 598] on div "$1,500" at bounding box center [853, 604] width 417 height 33
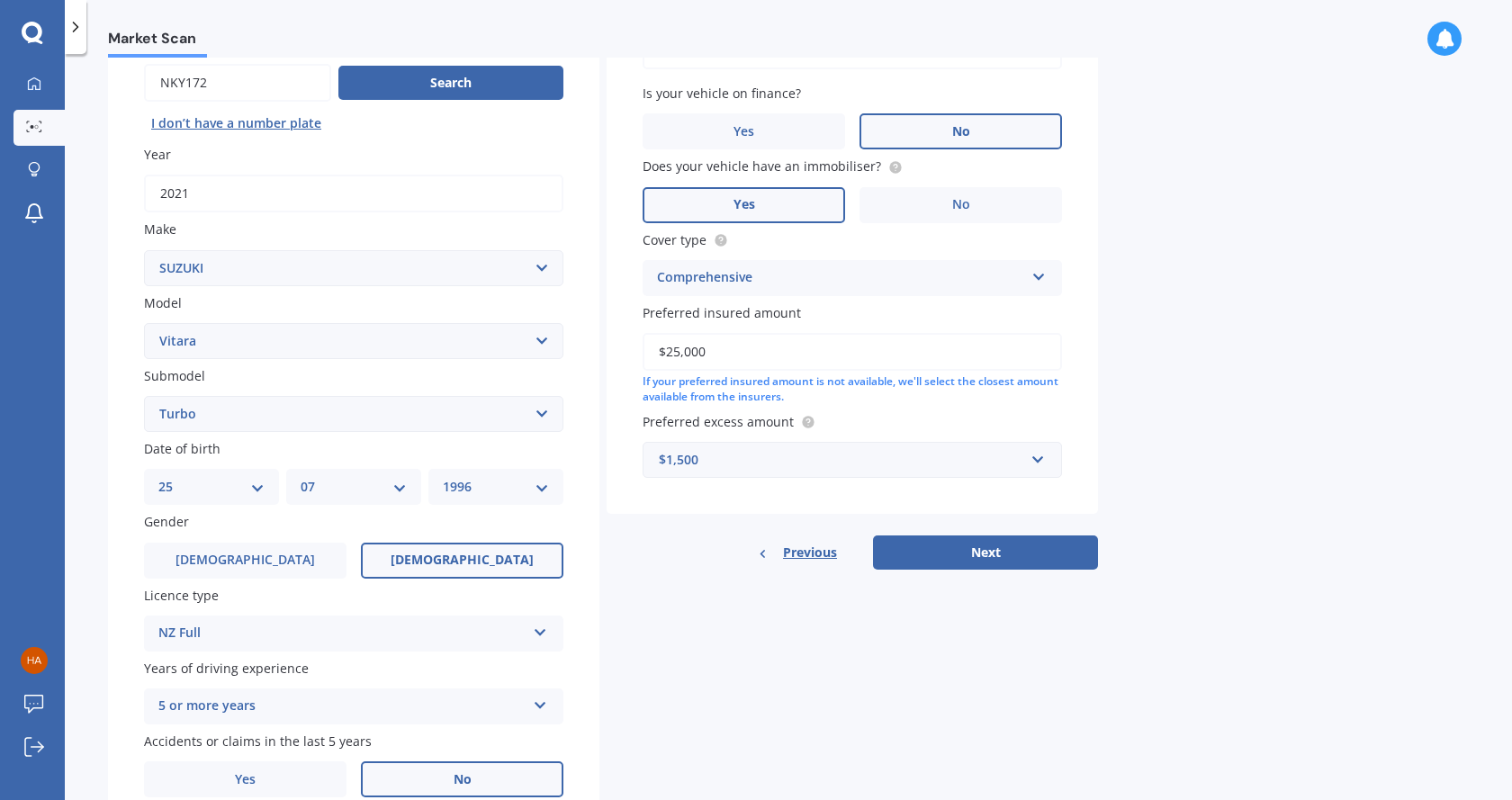
scroll to position [180, 0]
click at [974, 555] on button "Next" at bounding box center [985, 552] width 225 height 34
select select "25"
select select "07"
select select "1996"
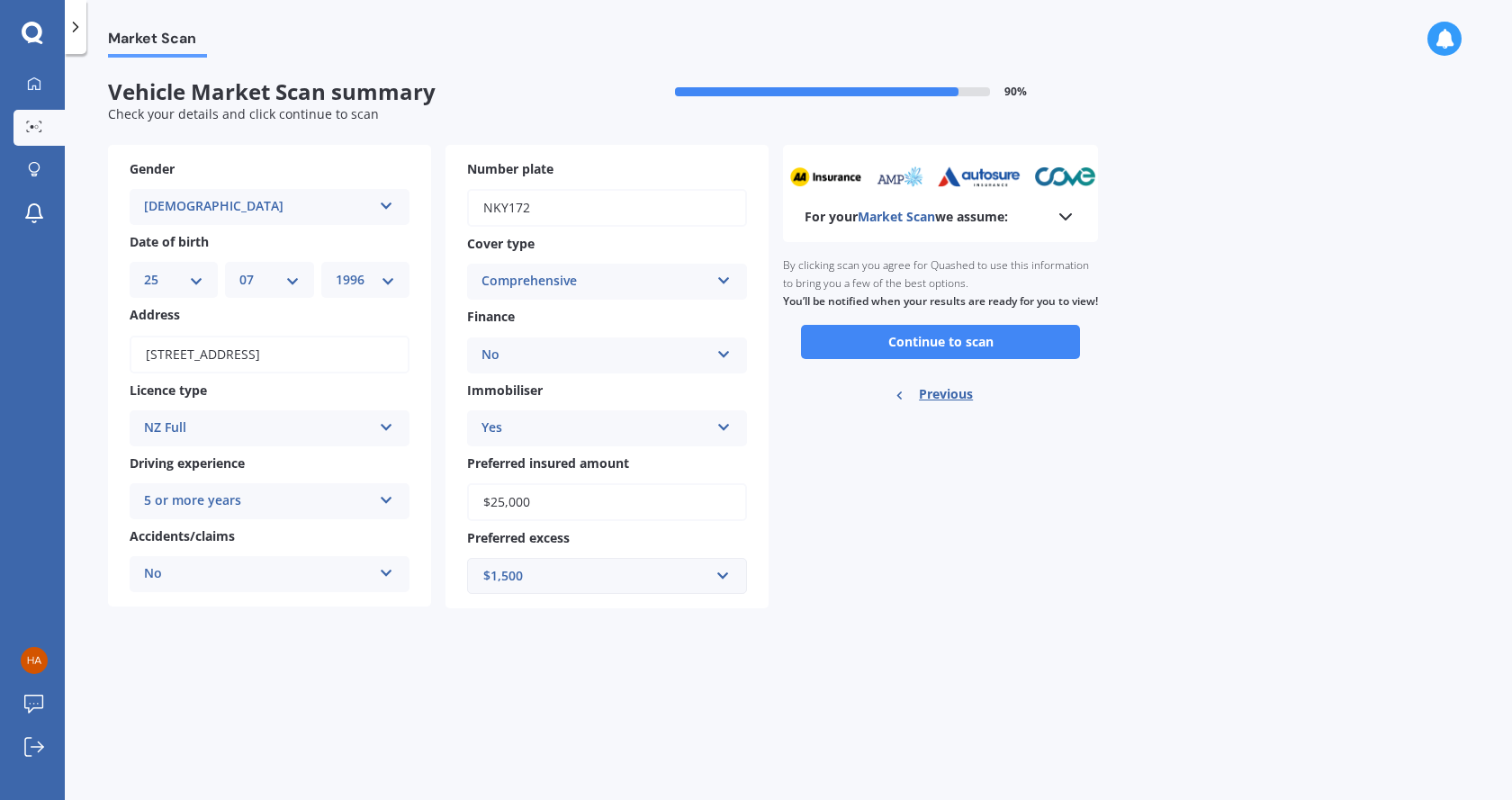
scroll to position [0, 0]
click at [902, 359] on button "Continue to scan" at bounding box center [941, 343] width 279 height 34
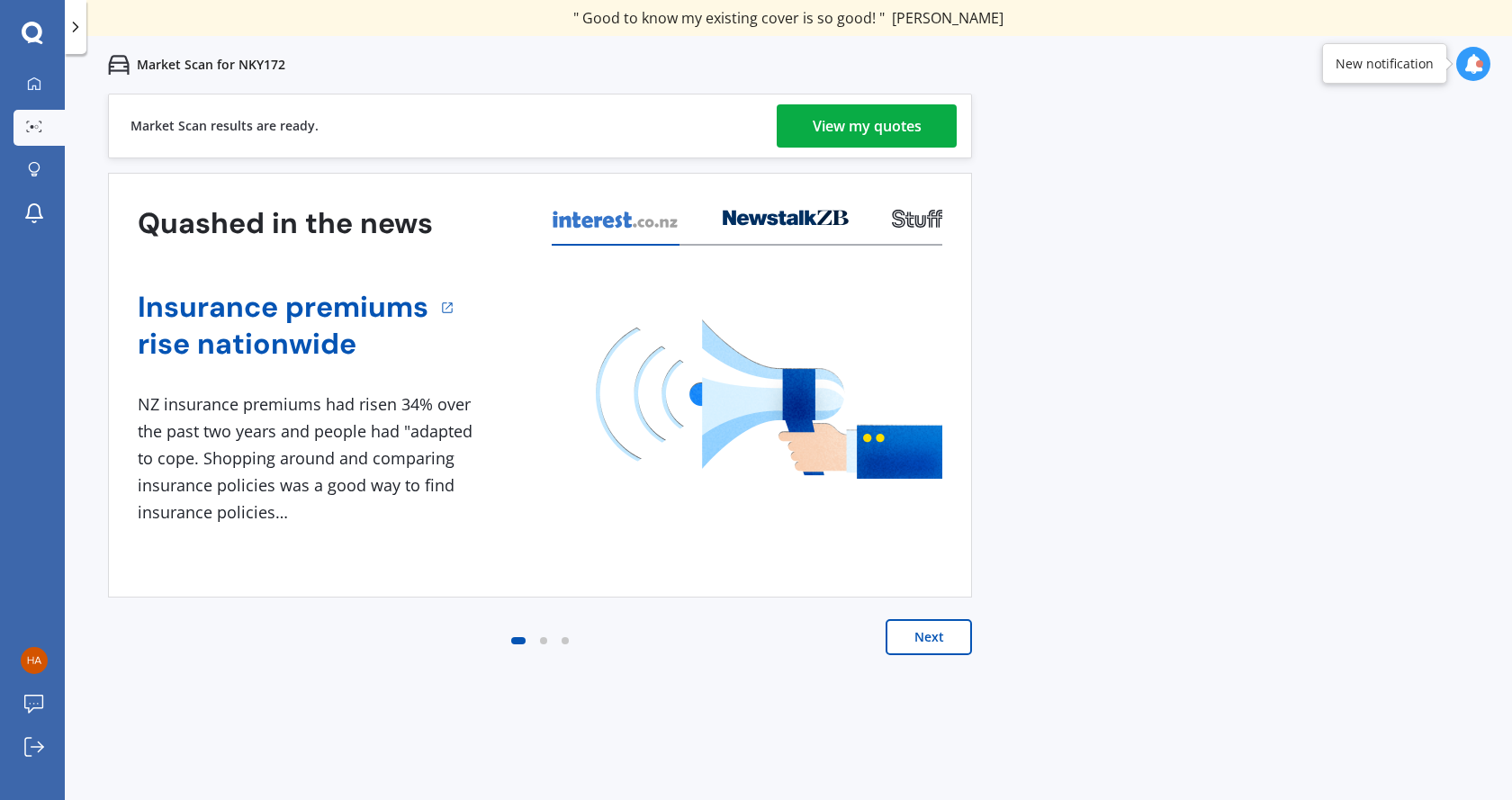
click at [952, 648] on button "Next" at bounding box center [929, 637] width 86 height 36
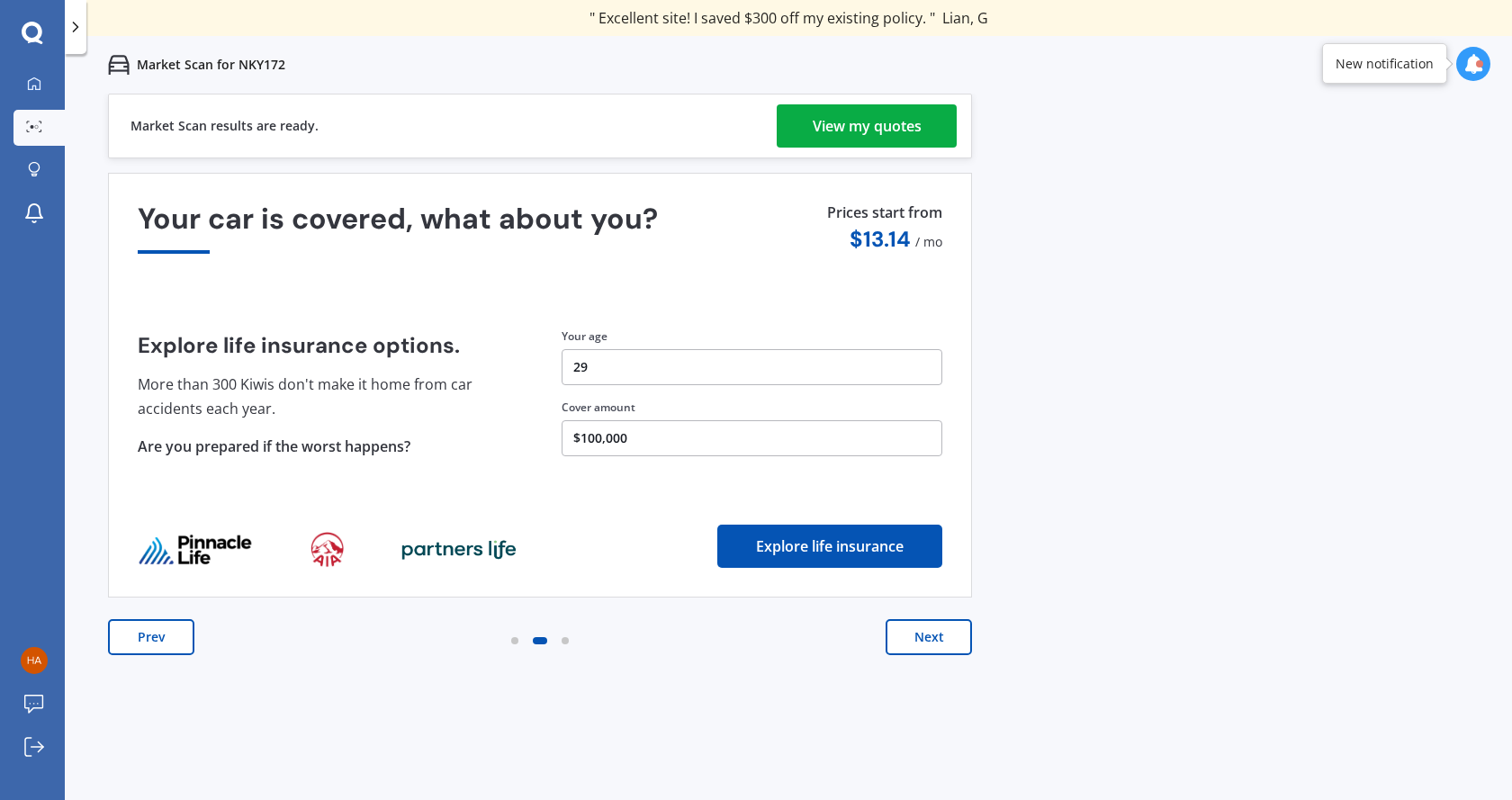
click at [155, 641] on button "Prev" at bounding box center [151, 637] width 86 height 36
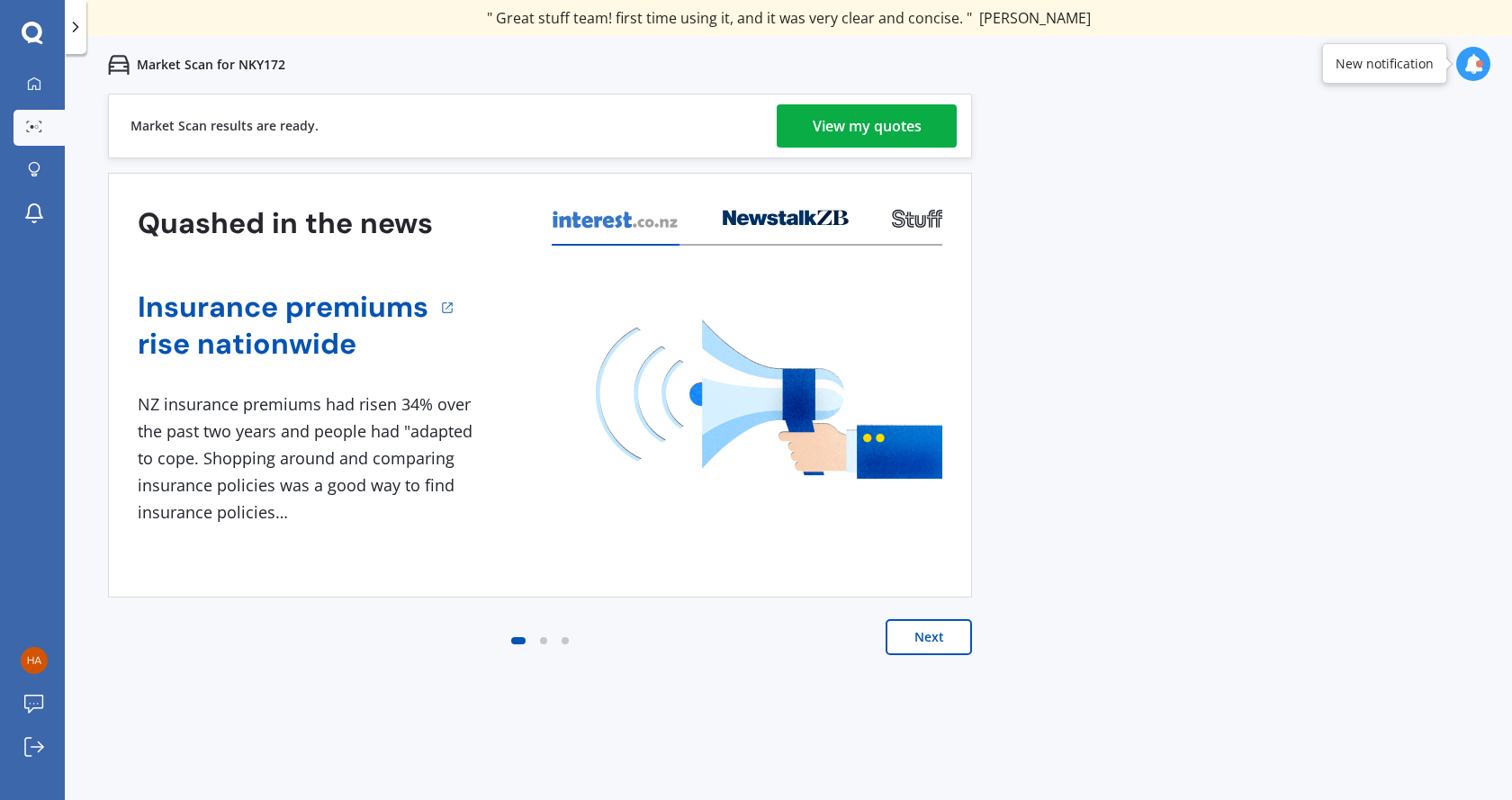
click at [939, 635] on button "Next" at bounding box center [929, 637] width 86 height 36
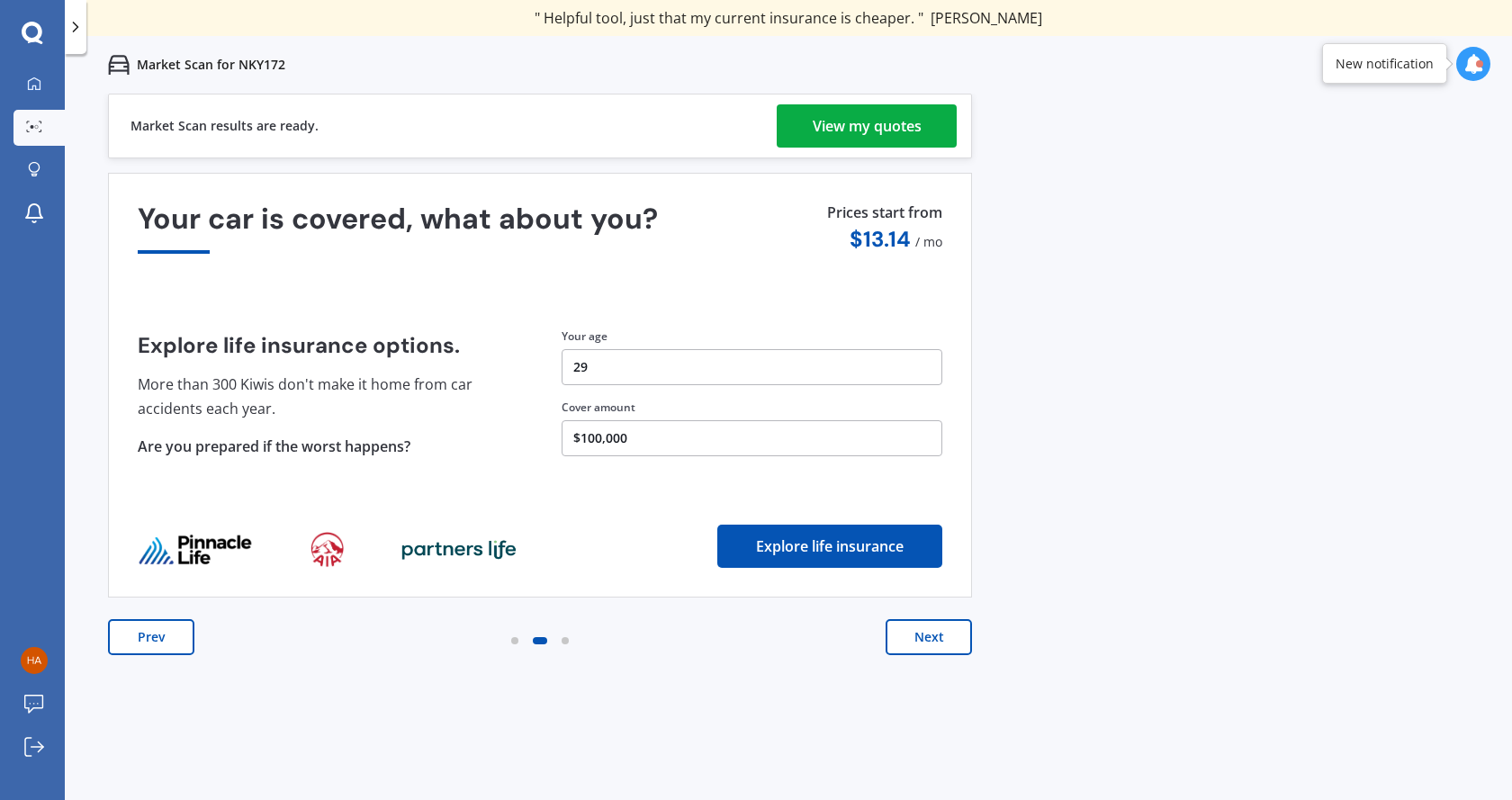
click at [935, 633] on button "Next" at bounding box center [929, 637] width 86 height 36
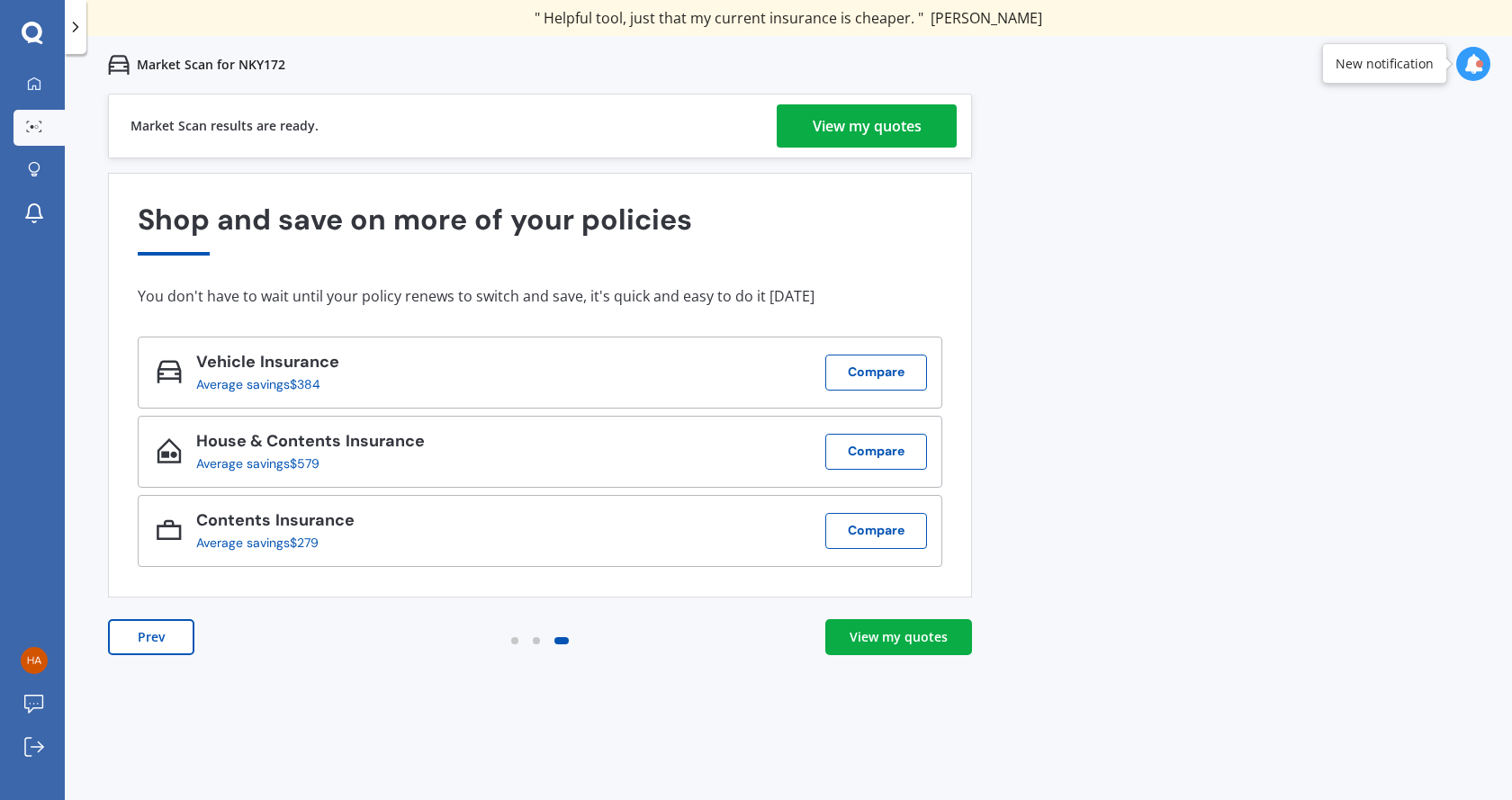
click at [930, 134] on link "View my quotes" at bounding box center [867, 125] width 180 height 43
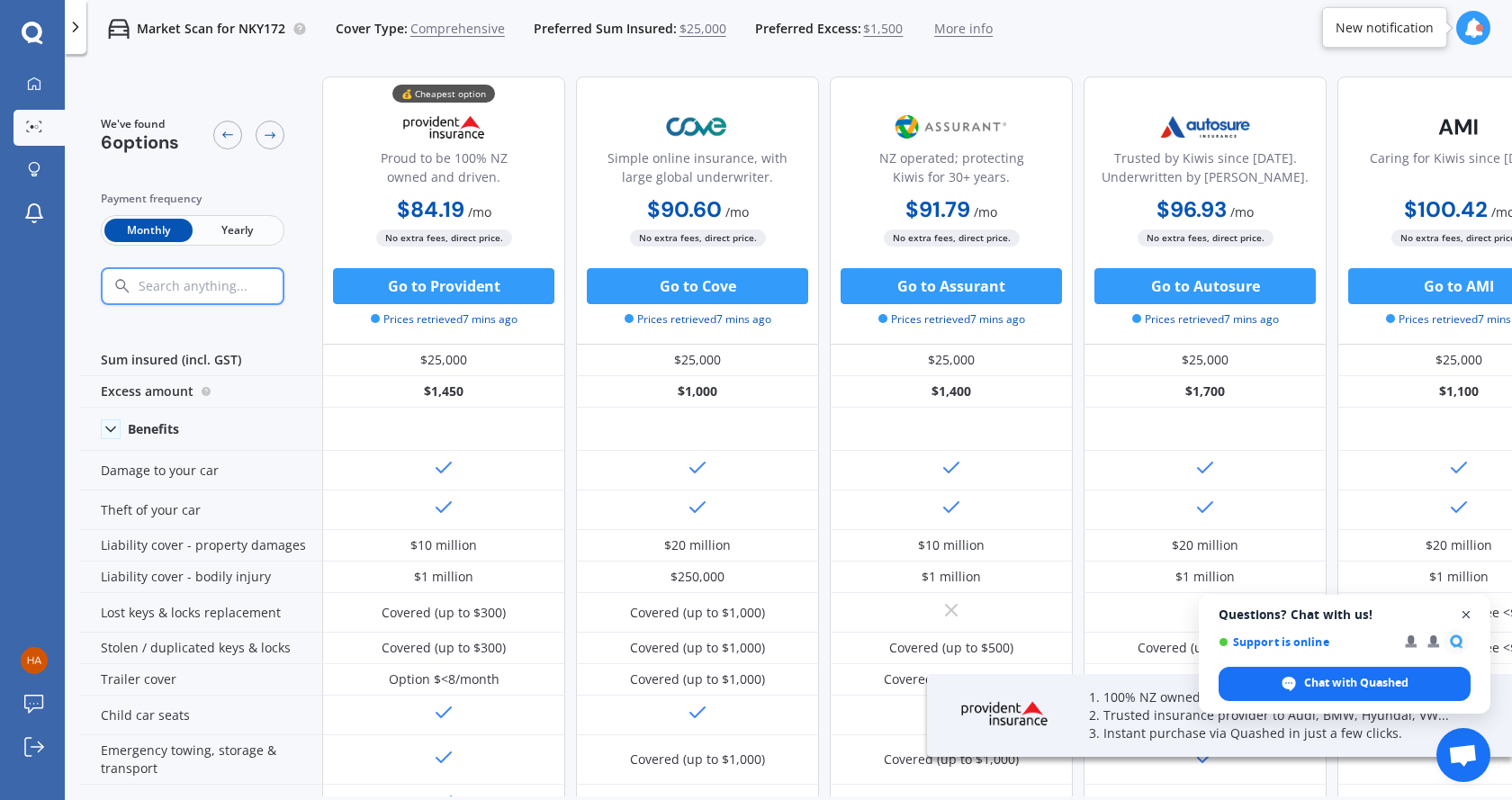
click at [1473, 613] on span "Close chat" at bounding box center [1467, 615] width 23 height 23
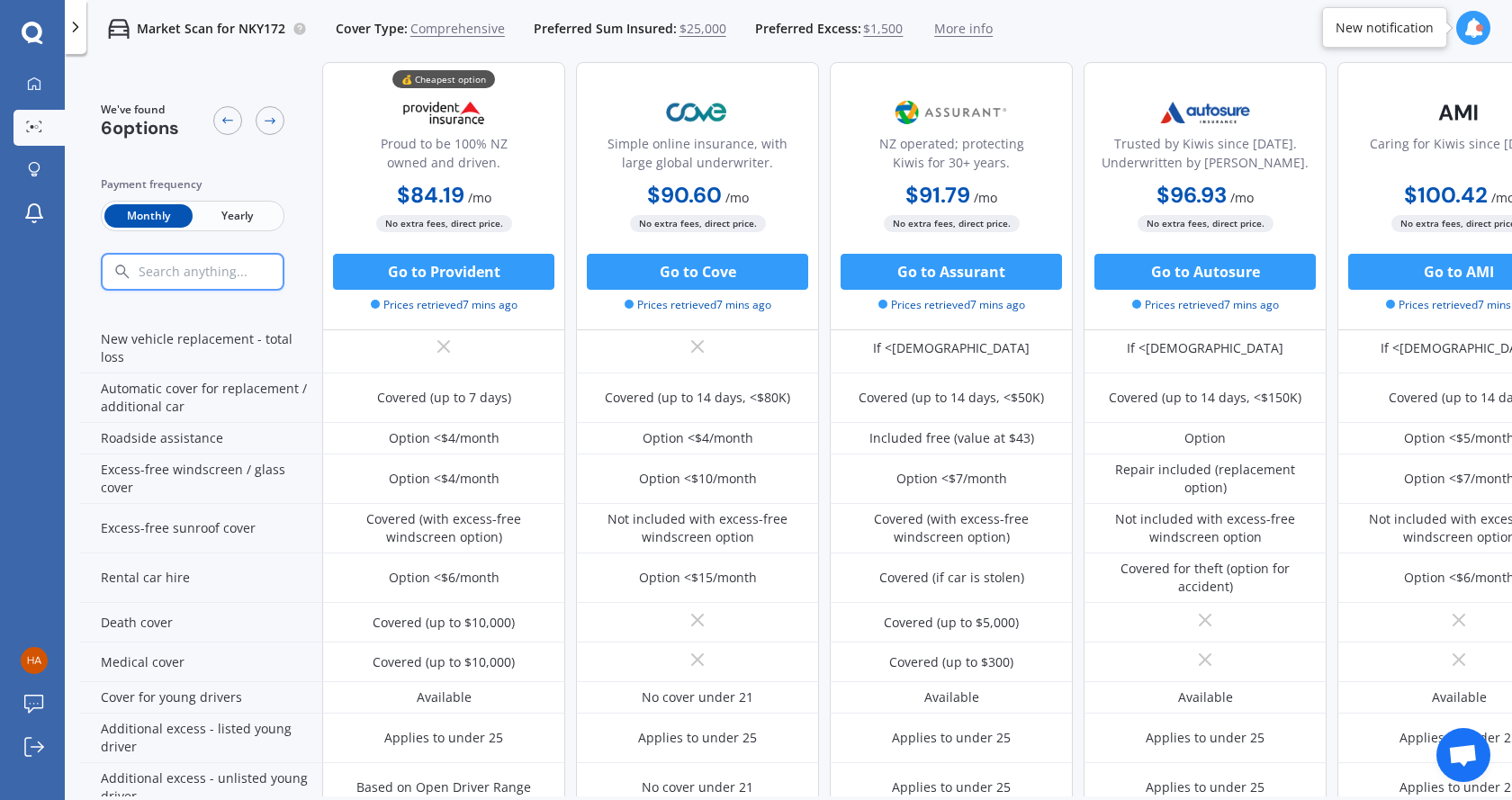
scroll to position [812, 0]
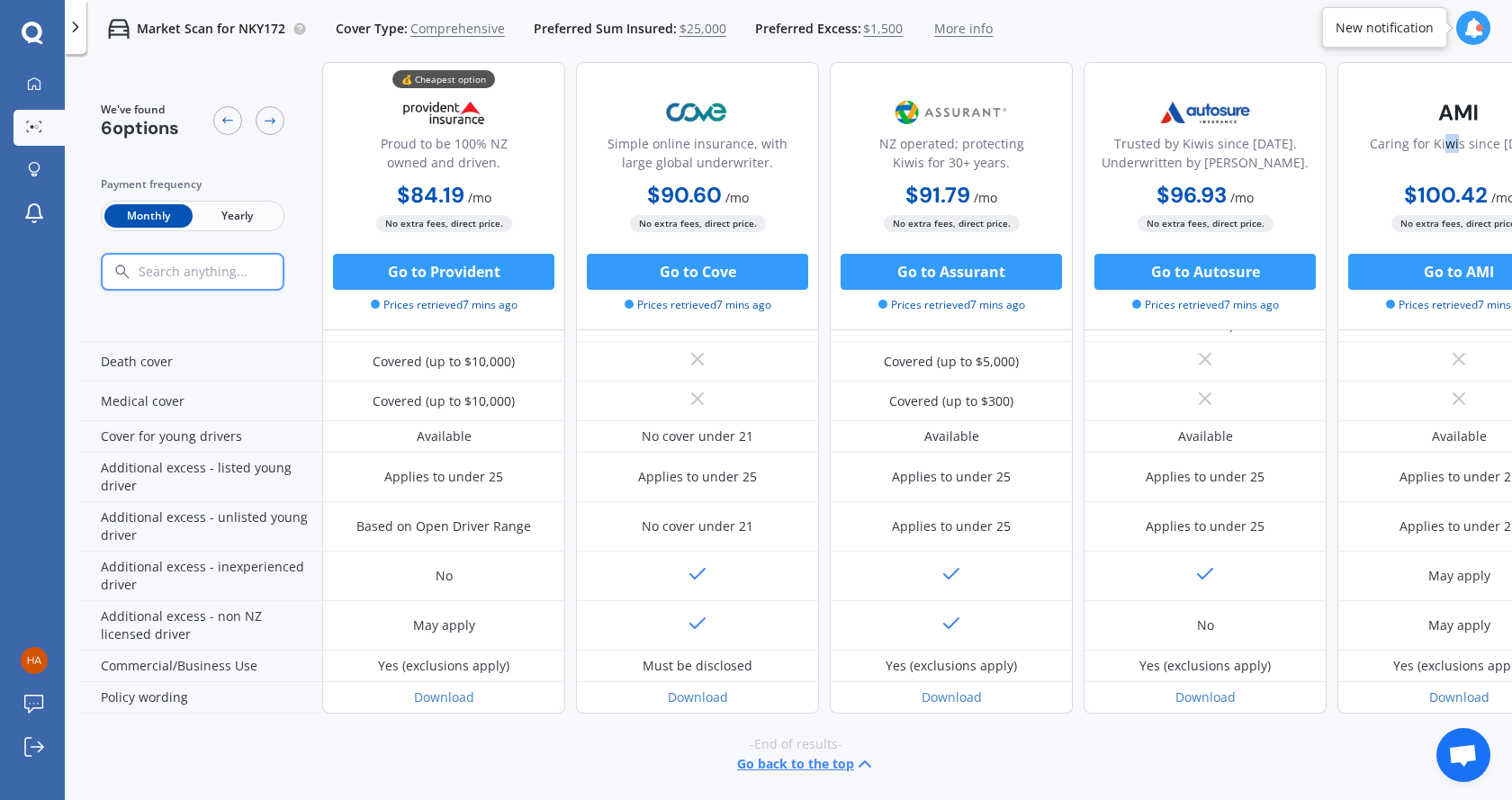
drag, startPoint x: 1451, startPoint y: 137, endPoint x: 1011, endPoint y: 135, distance: 440.0
click at [1021, 135] on div "💰 Cheapest option Proud to be 100% NZ owned and driven. $84.19 / mo $842.39 / y…" at bounding box center [1078, 196] width 1512 height 268
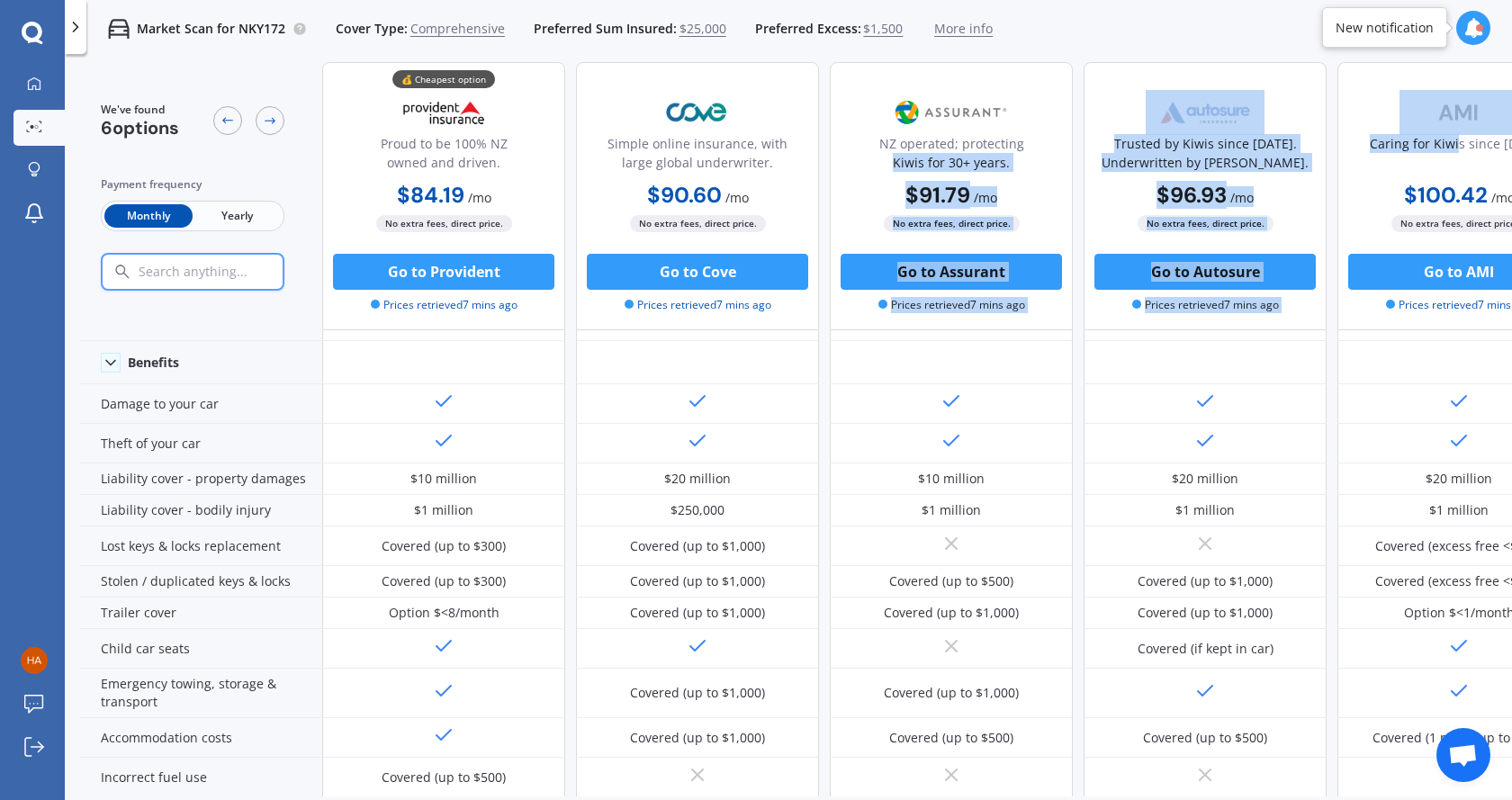
scroll to position [0, 0]
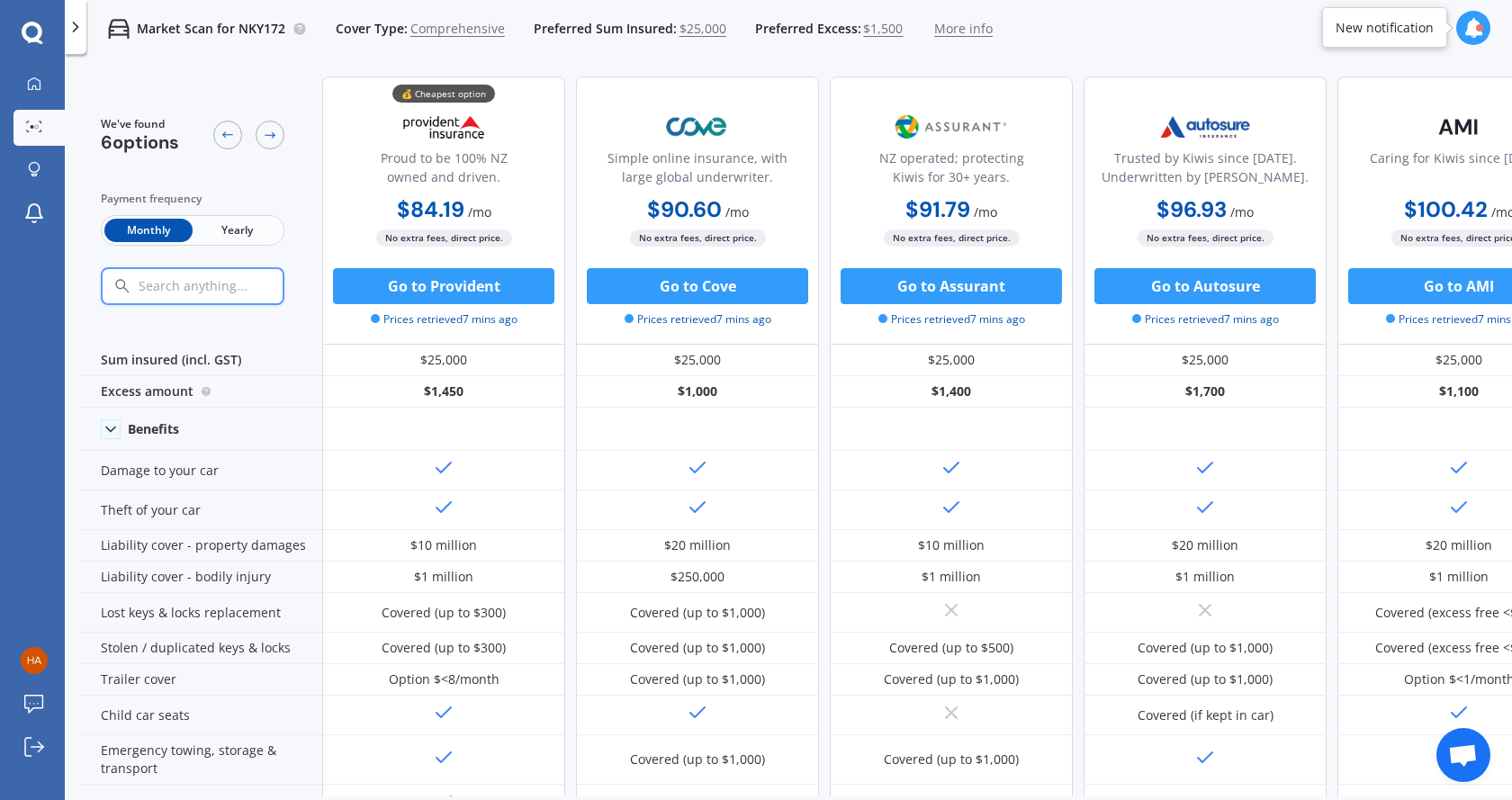
click at [888, 23] on span "$1,500" at bounding box center [882, 29] width 39 height 18
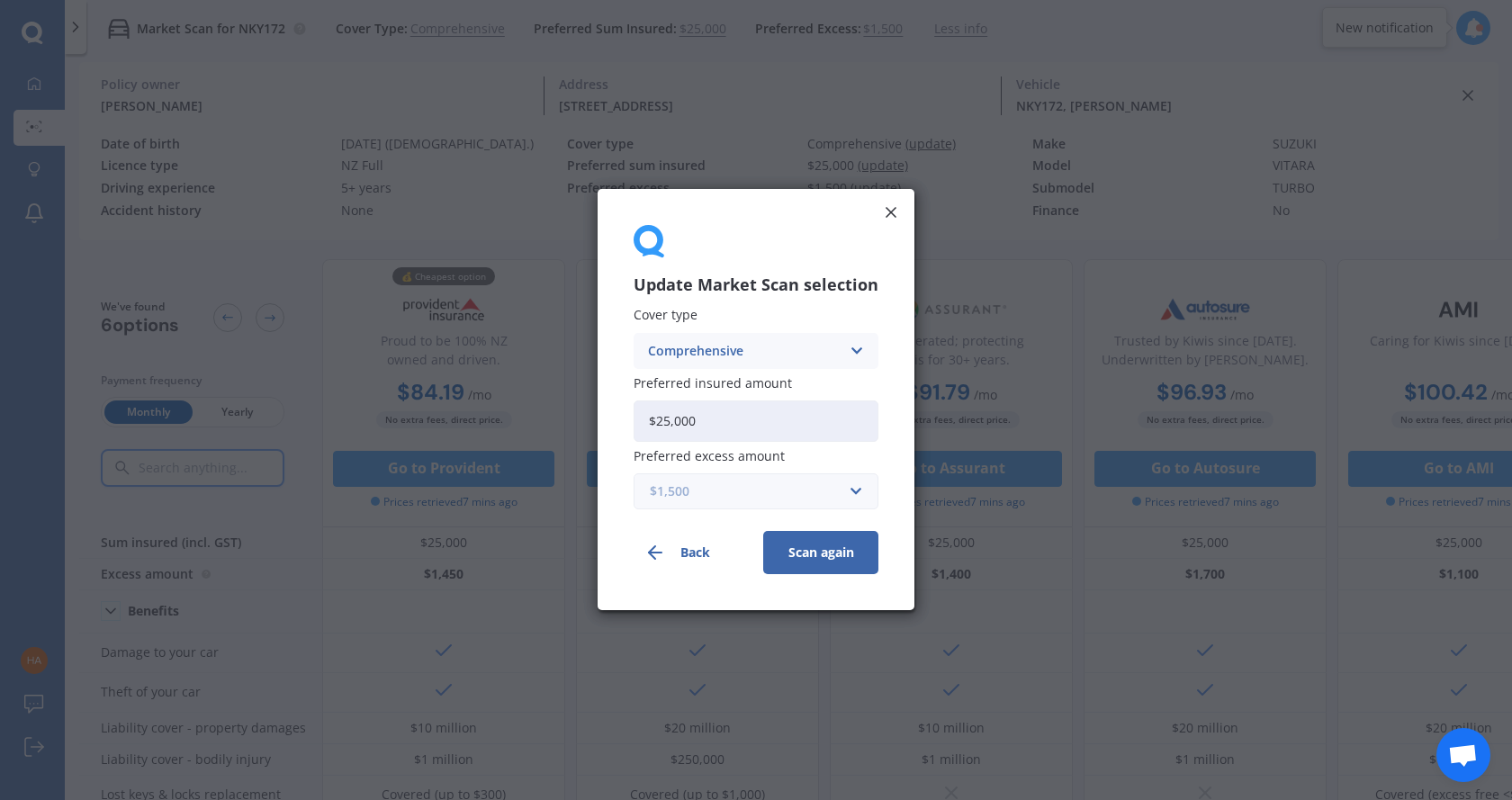
click at [852, 500] on input "text" at bounding box center [749, 493] width 229 height 34
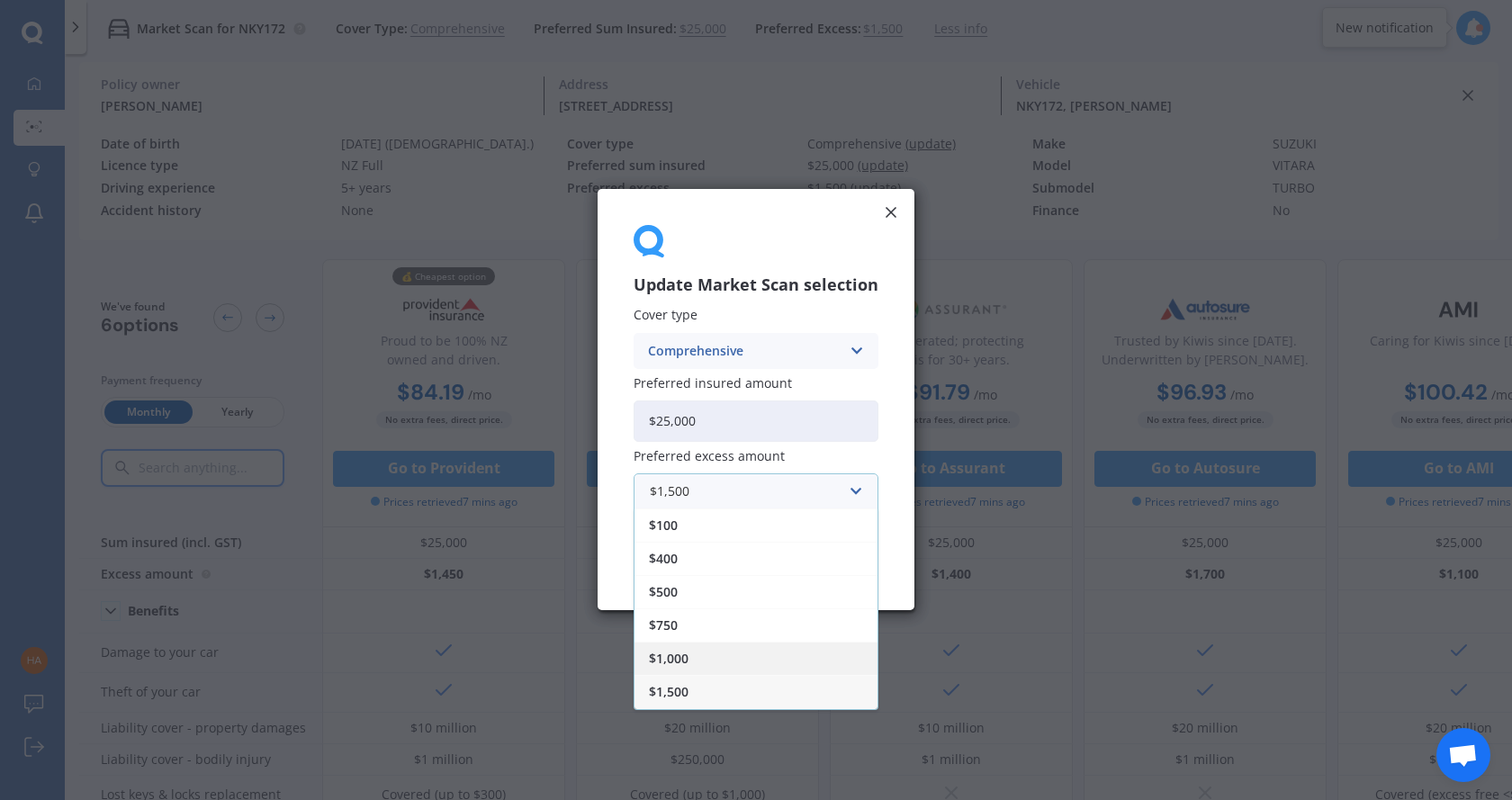
click at [790, 661] on div "$1,000" at bounding box center [756, 659] width 243 height 33
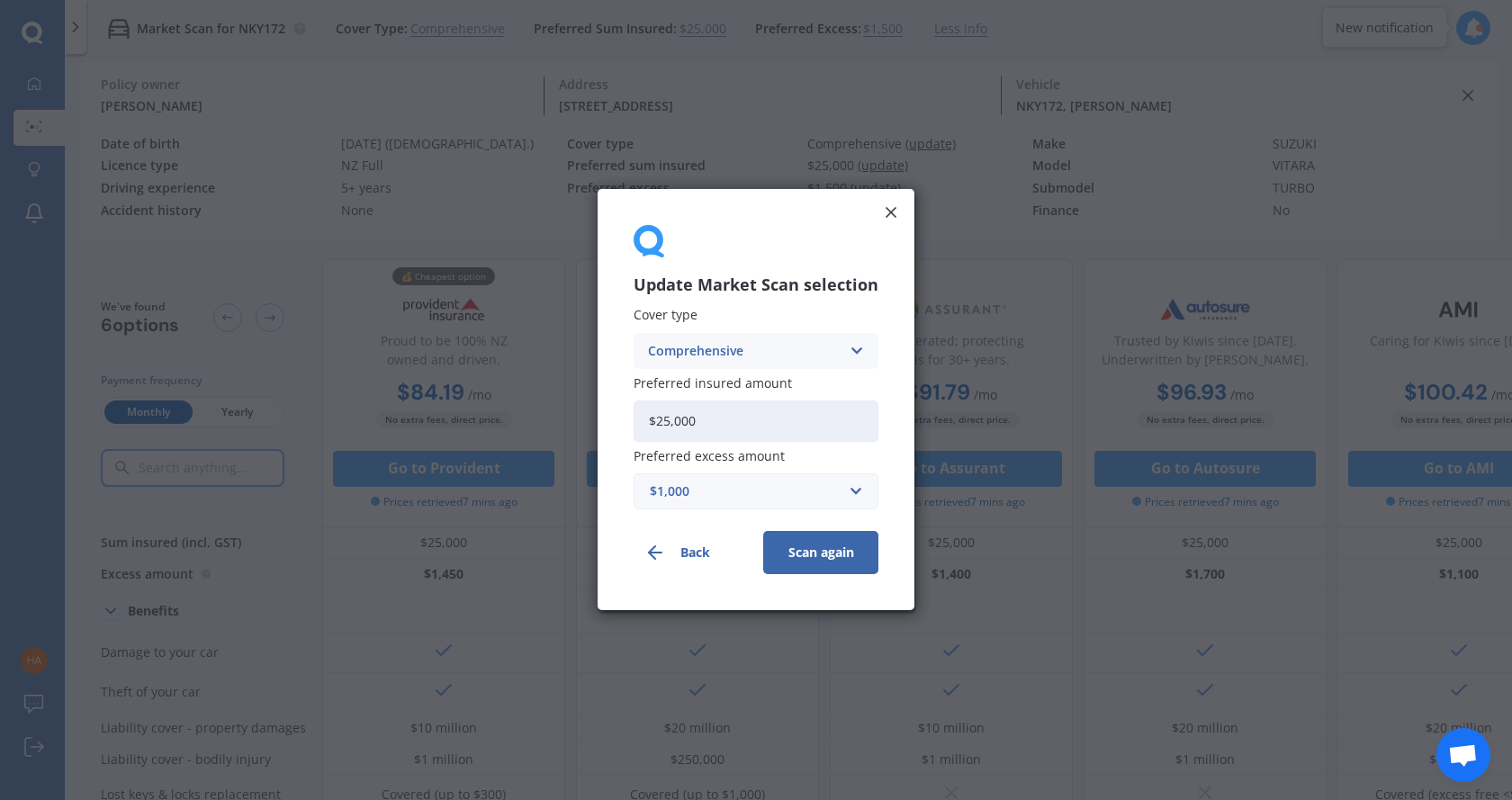
click at [795, 540] on button "Scan again" at bounding box center [821, 553] width 115 height 43
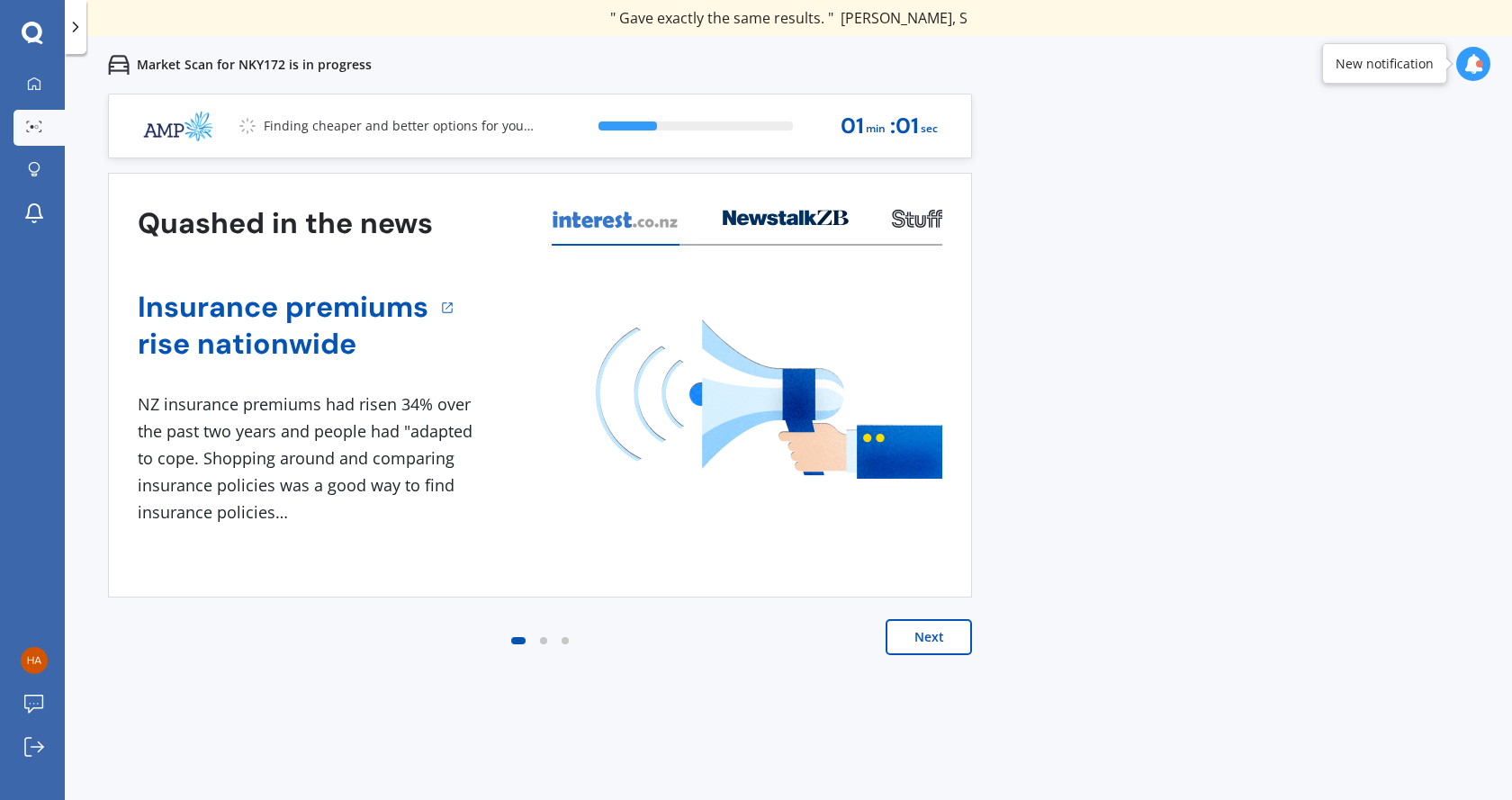
click at [955, 646] on button "Next" at bounding box center [929, 637] width 86 height 36
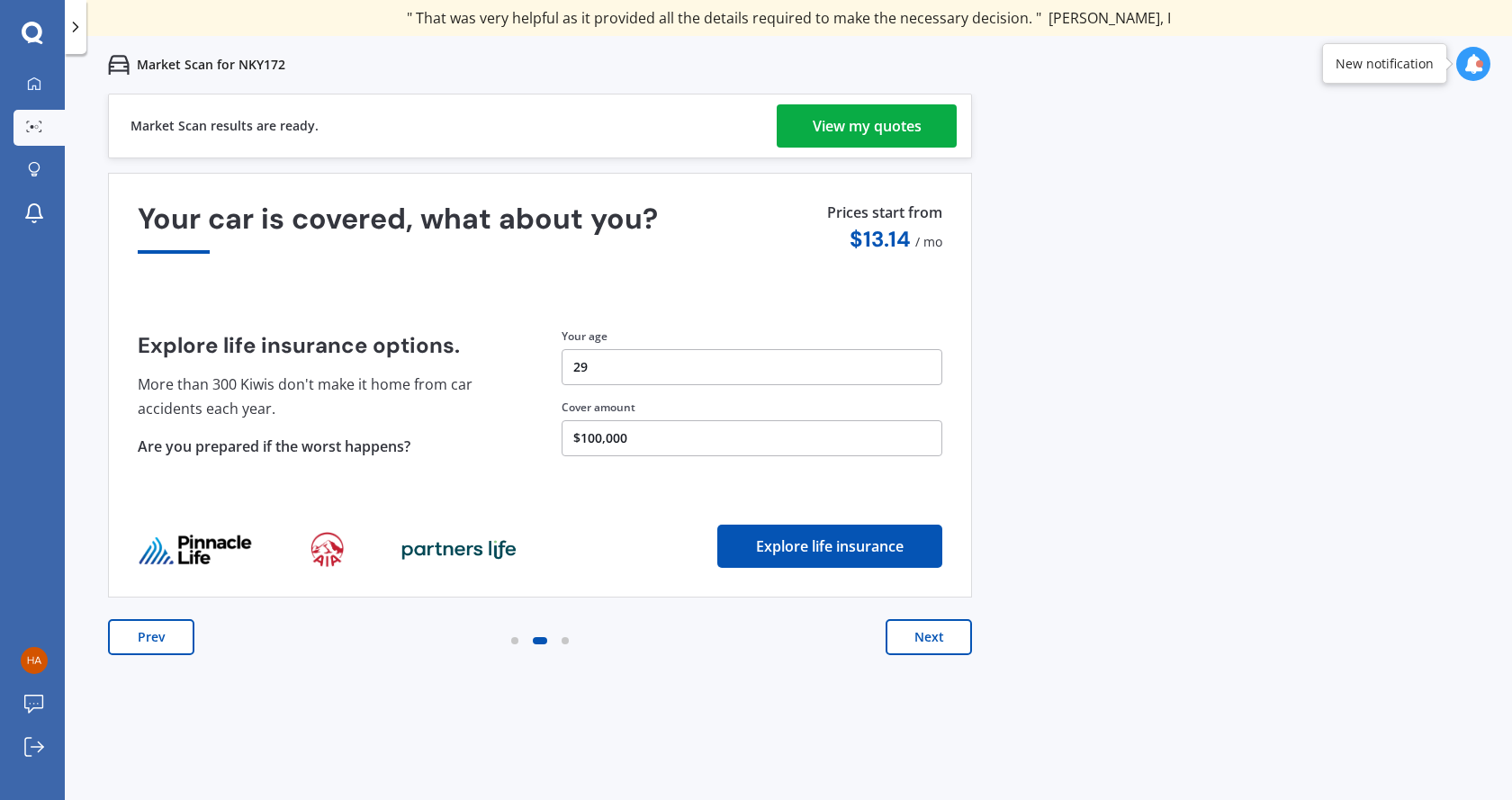
click at [854, 130] on div "View my quotes" at bounding box center [867, 125] width 109 height 43
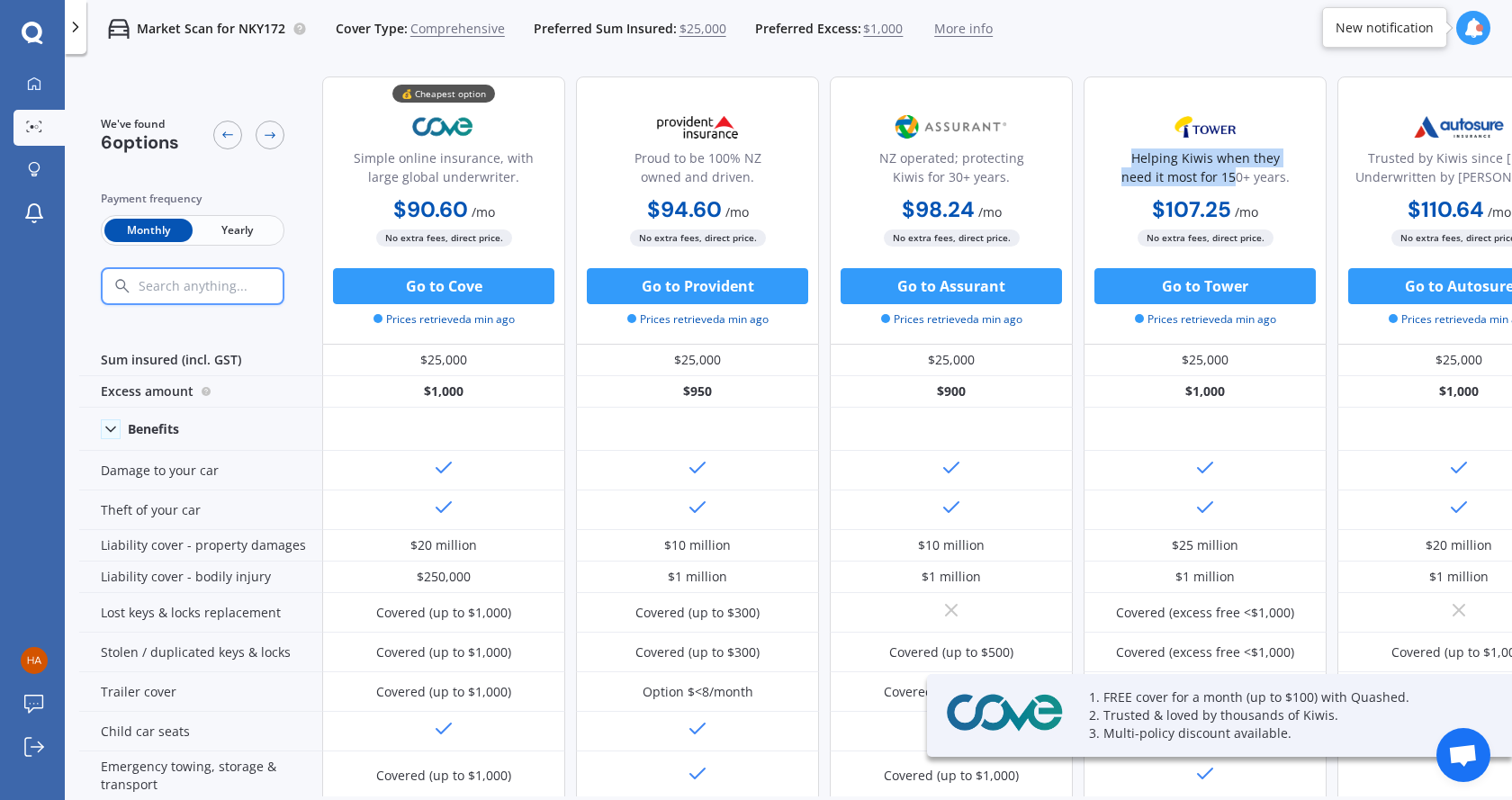
drag, startPoint x: 1236, startPoint y: 176, endPoint x: 1116, endPoint y: 159, distance: 121.2
click at [1116, 159] on div "Helping Kiwis when they need it most for 150+ years." at bounding box center [1206, 170] width 212 height 45
click at [1284, 186] on div "Helping Kiwis when they need it most for 150+ years." at bounding box center [1206, 170] width 212 height 45
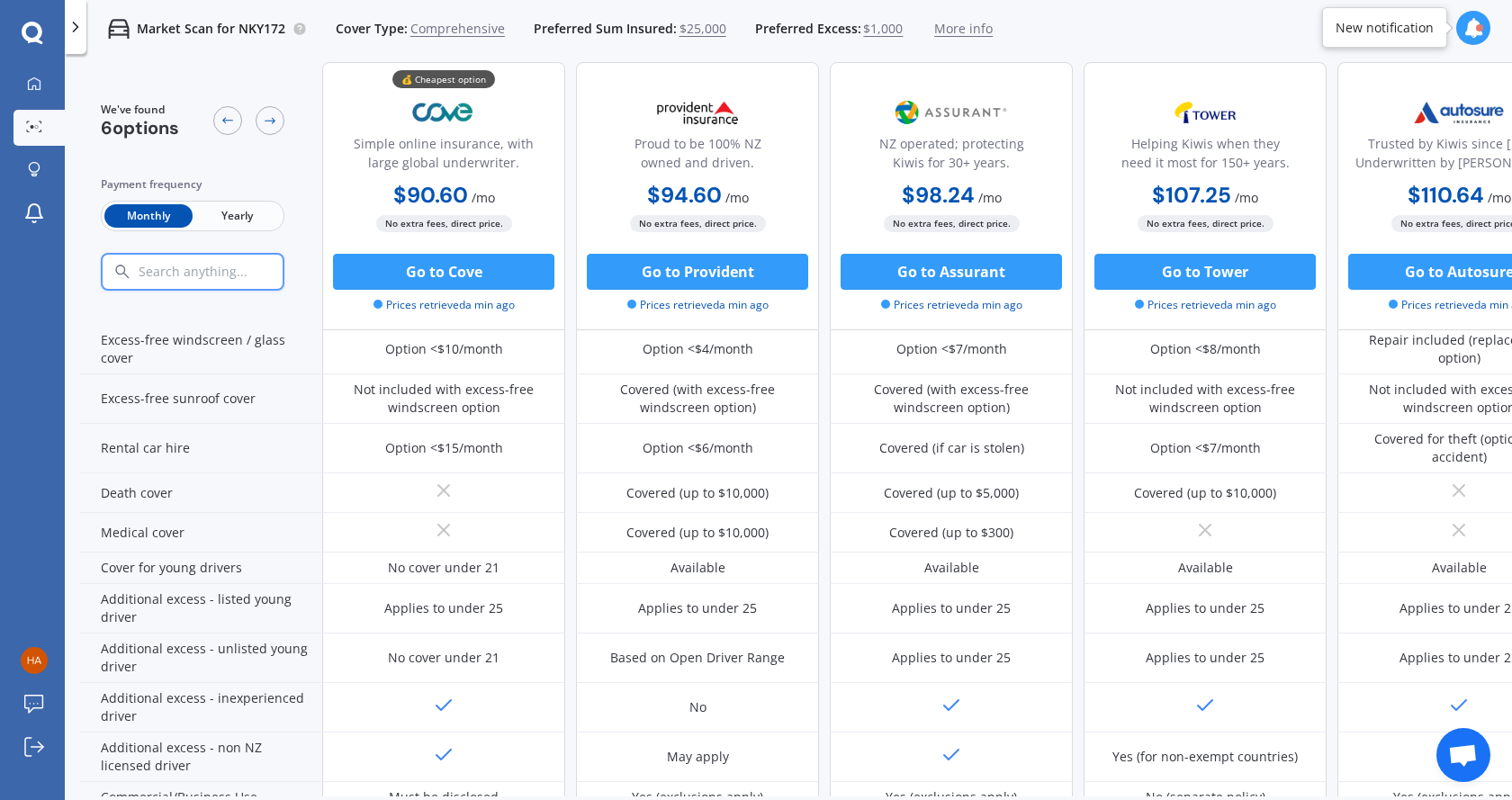
scroll to position [829, 0]
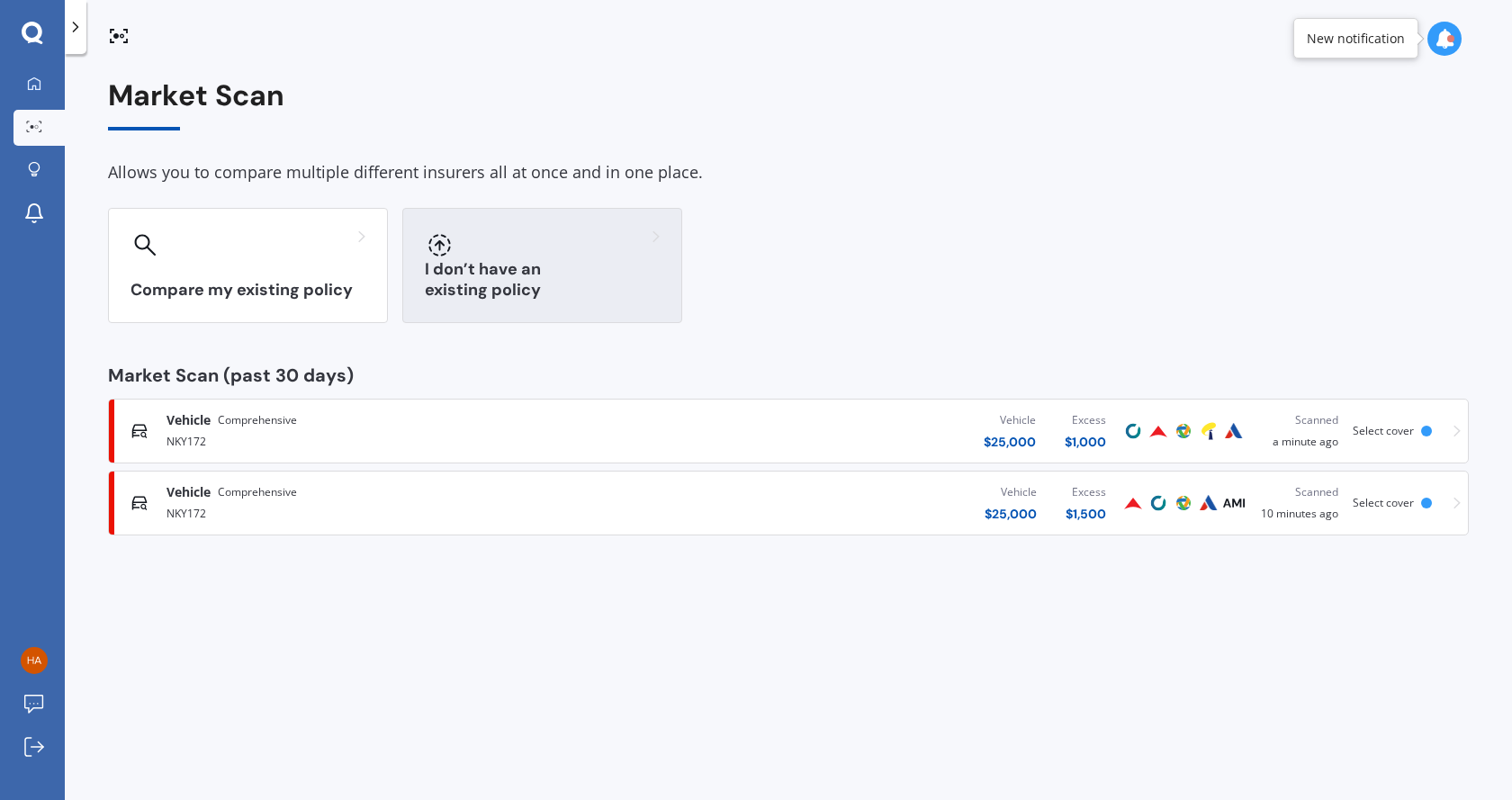
click at [514, 238] on div at bounding box center [543, 245] width 235 height 29
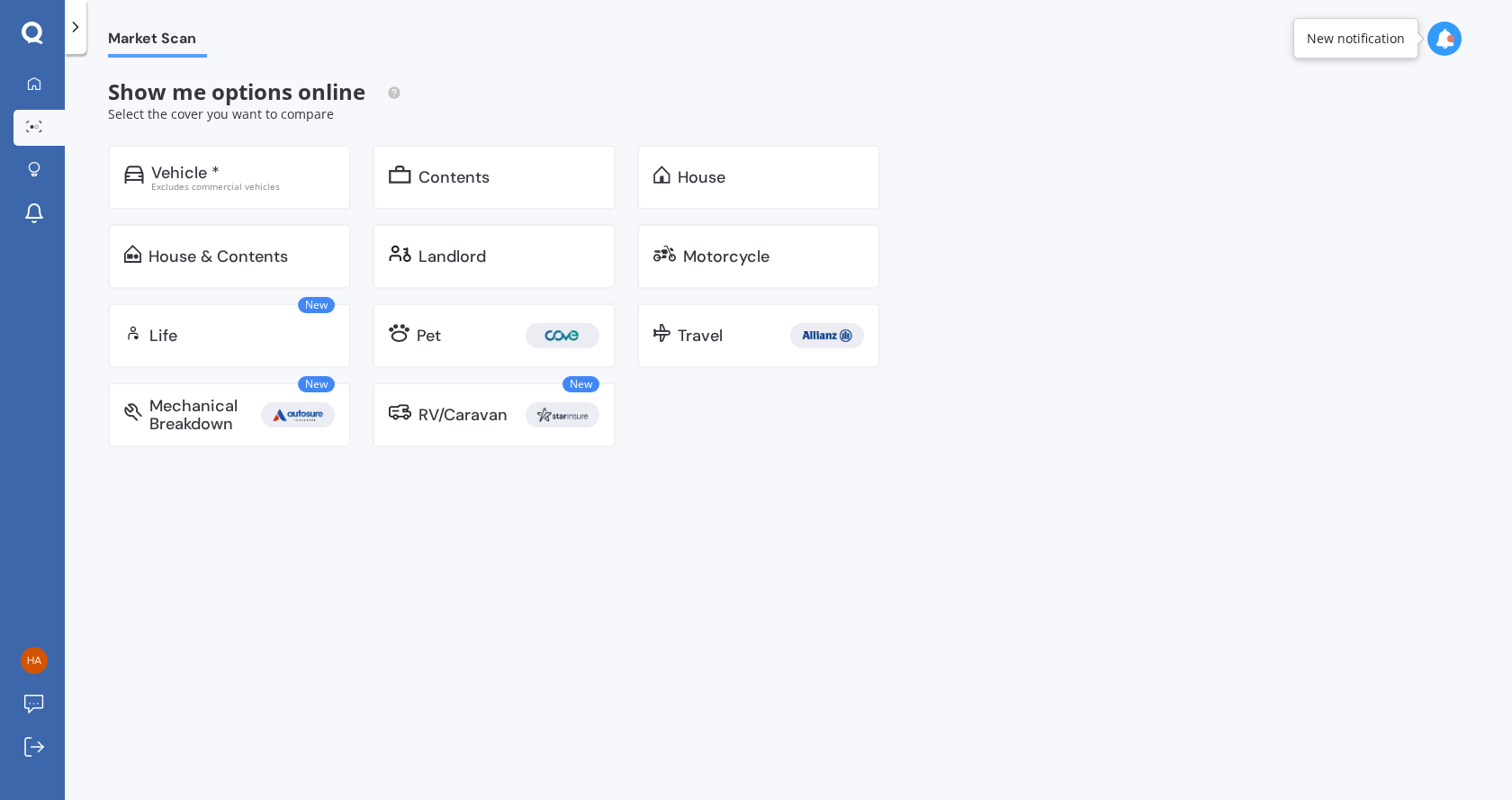
click at [567, 109] on div "Select the cover you want to compare" at bounding box center [505, 114] width 794 height 18
